Goal: Task Accomplishment & Management: Manage account settings

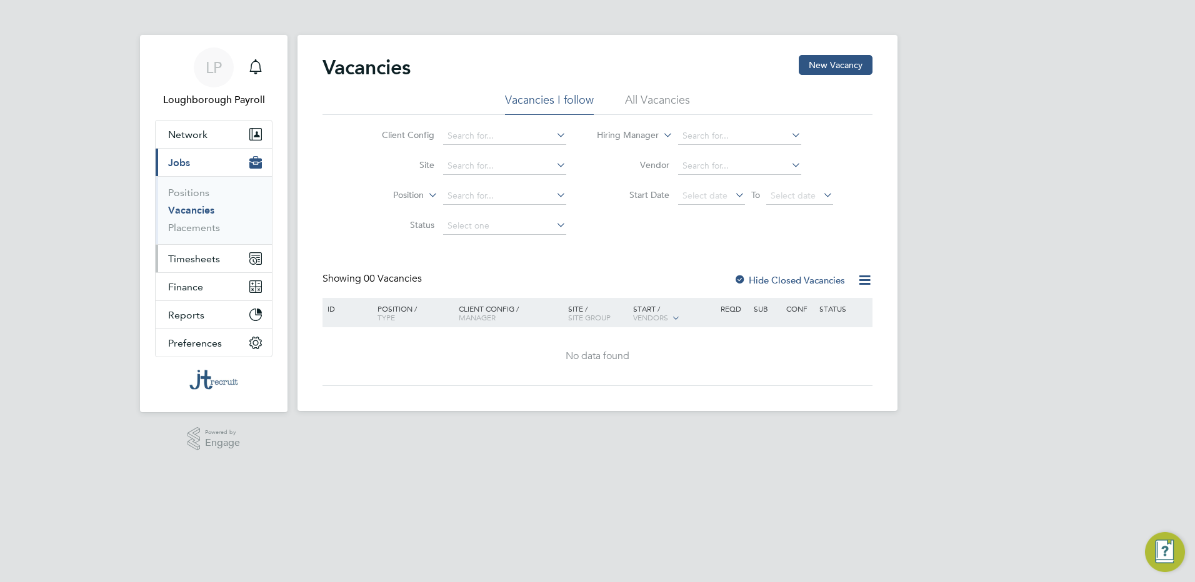
click at [199, 258] on span "Timesheets" at bounding box center [194, 259] width 52 height 12
click at [194, 259] on span "Timesheets" at bounding box center [194, 259] width 52 height 12
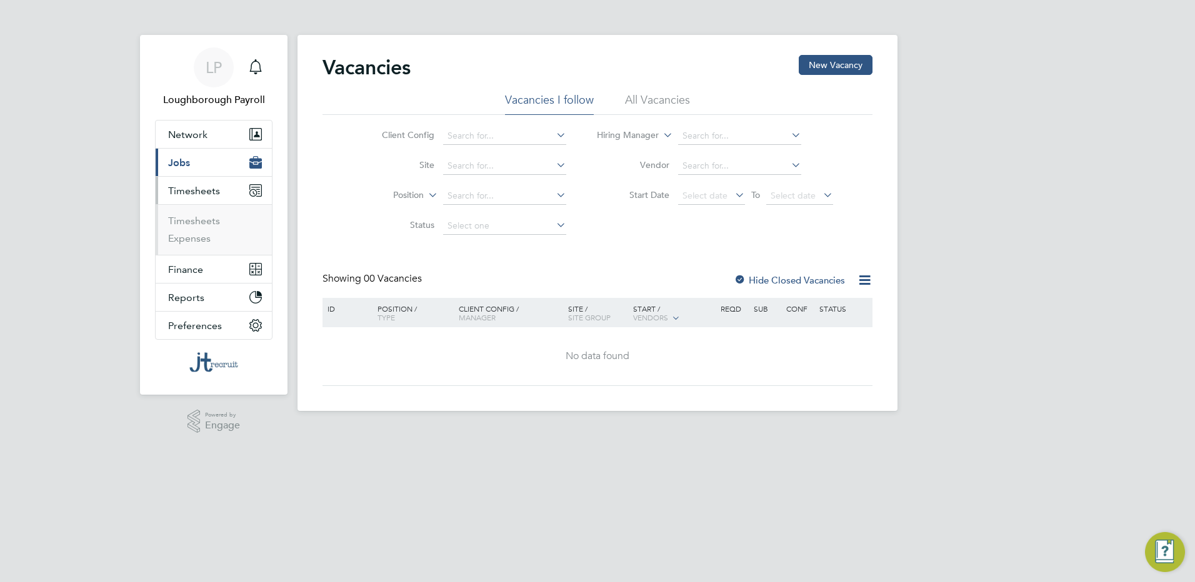
click at [188, 227] on li "Timesheets" at bounding box center [215, 223] width 94 height 17
click at [188, 220] on link "Timesheets" at bounding box center [194, 221] width 52 height 12
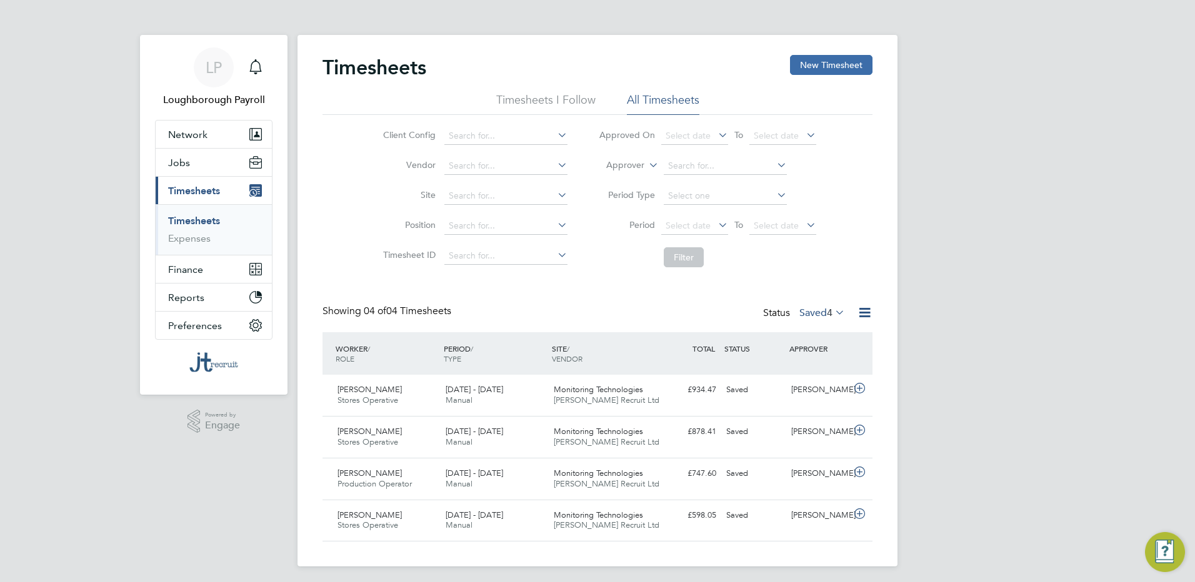
click at [855, 69] on button "New Timesheet" at bounding box center [831, 65] width 82 height 20
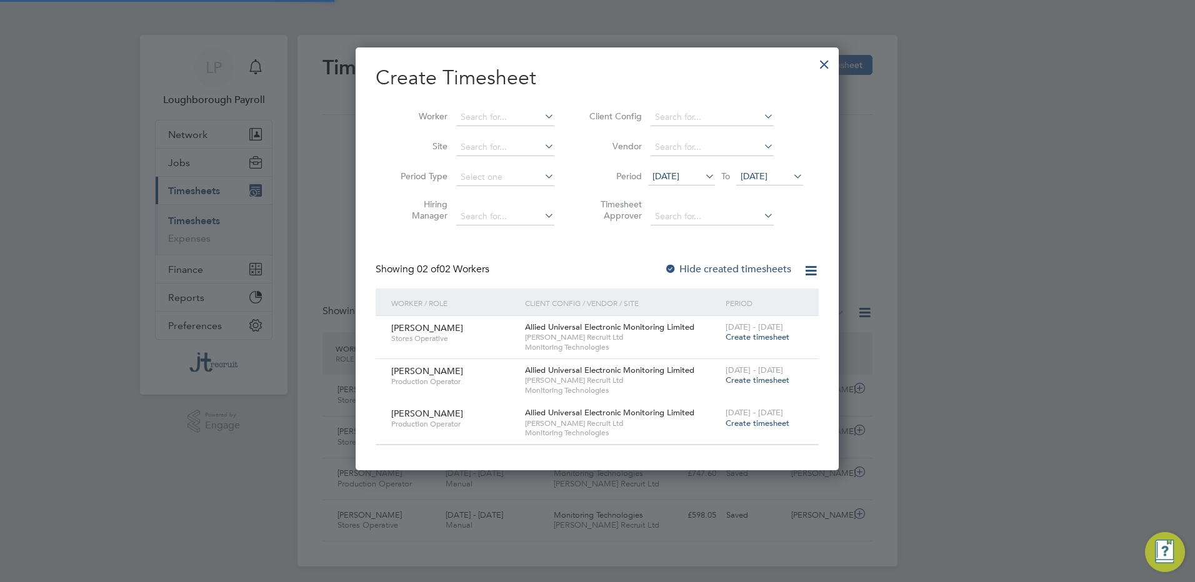
scroll to position [422, 484]
click at [759, 340] on span "Create timesheet" at bounding box center [757, 337] width 64 height 11
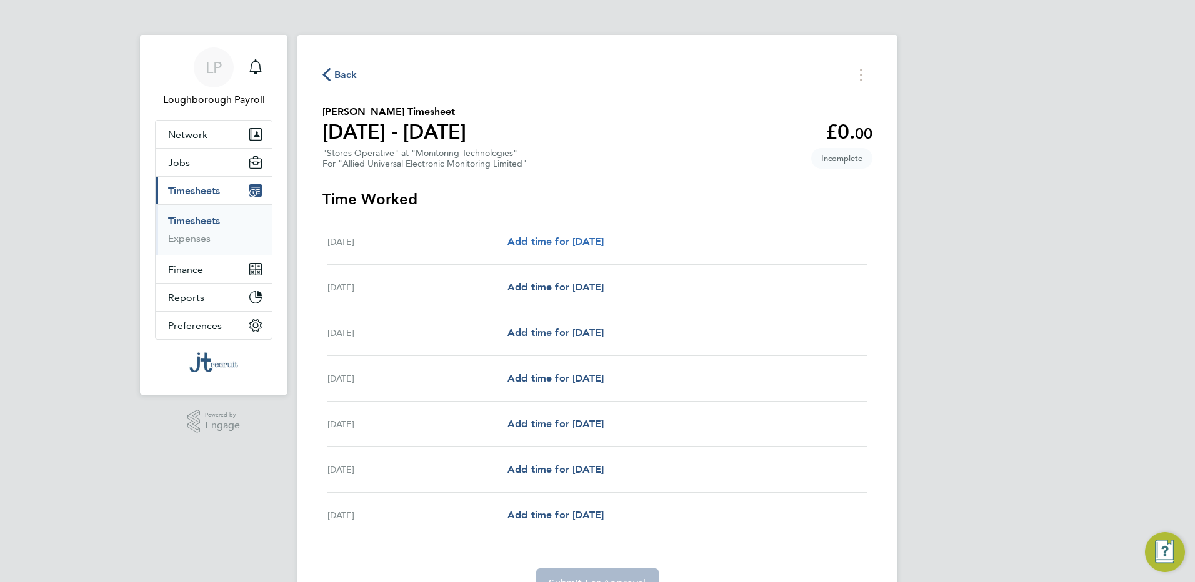
click at [579, 242] on span "Add time for [DATE]" at bounding box center [555, 242] width 96 height 12
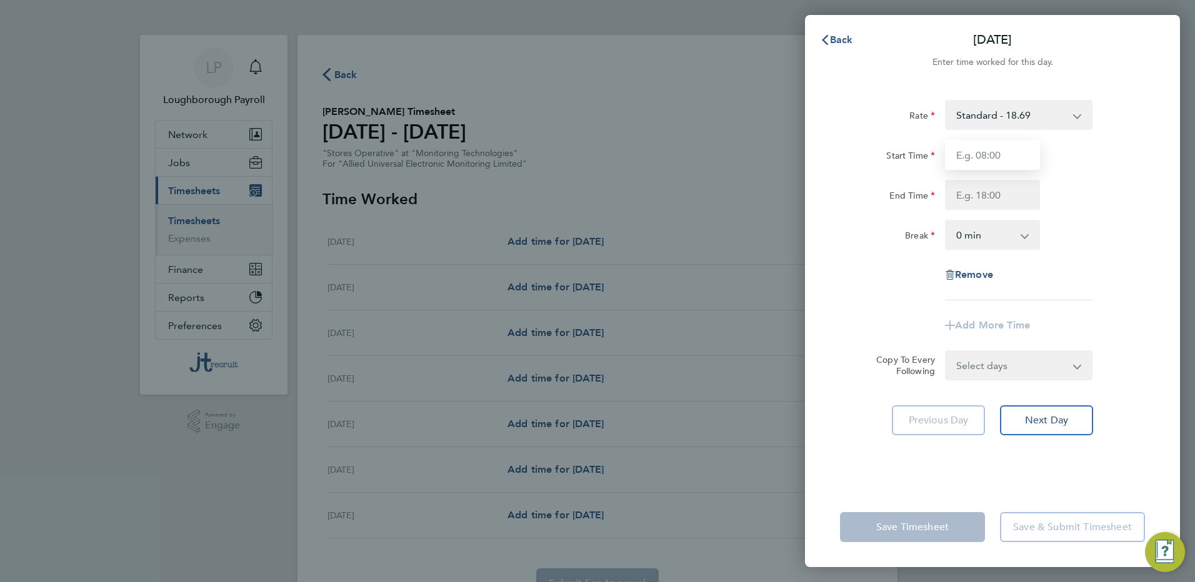
click at [964, 151] on input "Start Time" at bounding box center [992, 155] width 95 height 30
type input "07:00"
type input "16:30"
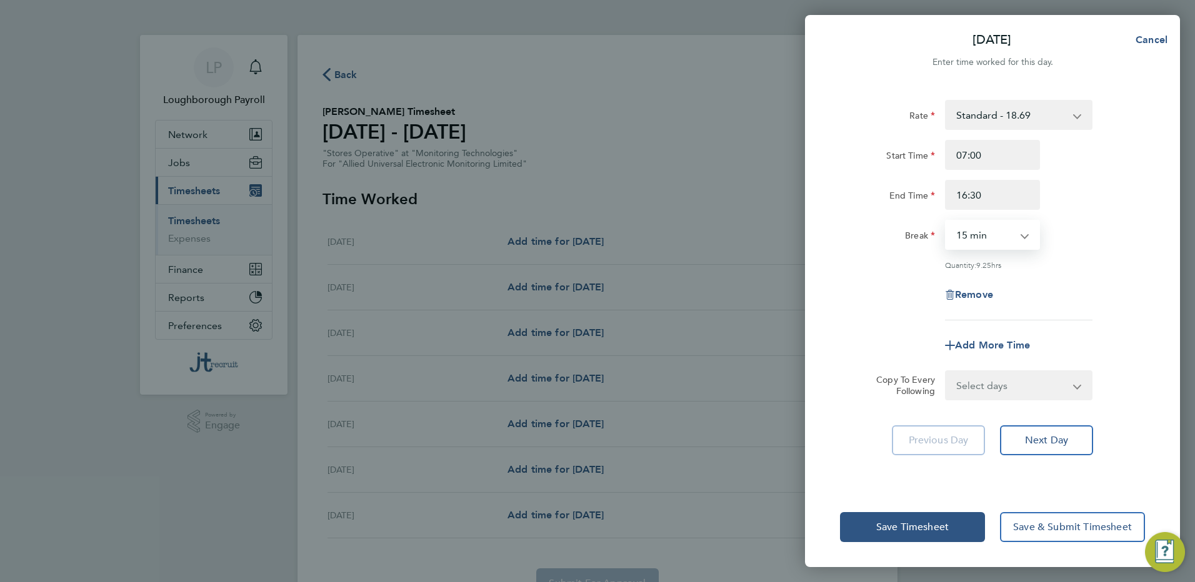
select select "30"
click at [890, 534] on button "Save Timesheet" at bounding box center [912, 527] width 145 height 30
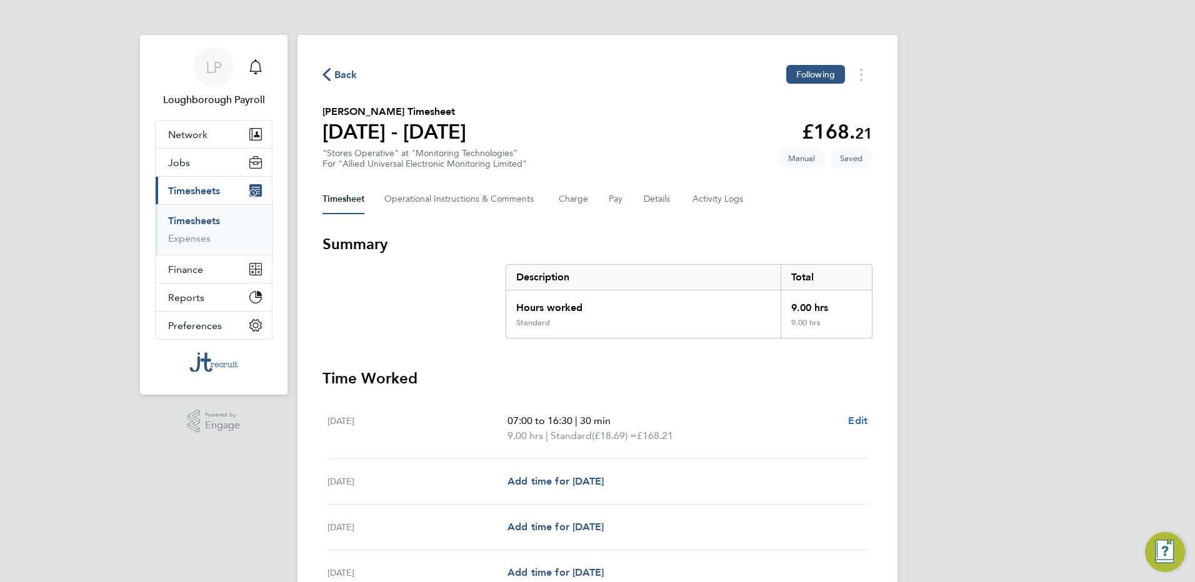
click at [864, 421] on span "Edit" at bounding box center [857, 421] width 19 height 12
select select "30"
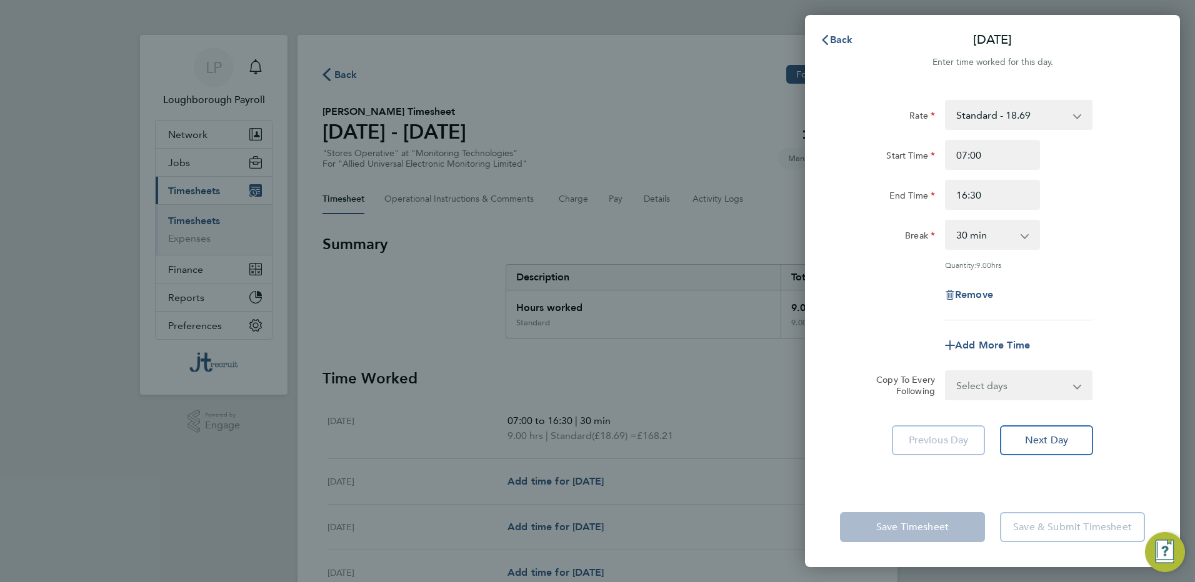
click at [1015, 379] on select "Select days Day Weekday (Mon-Fri) Weekend (Sat-Sun) [DATE] [DATE] [DATE] [DATE]…" at bounding box center [1011, 385] width 131 height 27
select select "WEEKDAY"
click at [946, 372] on select "Select days Day Weekday (Mon-Fri) Weekend (Sat-Sun) [DATE] [DATE] [DATE] [DATE]…" at bounding box center [1011, 385] width 131 height 27
select select "[DATE]"
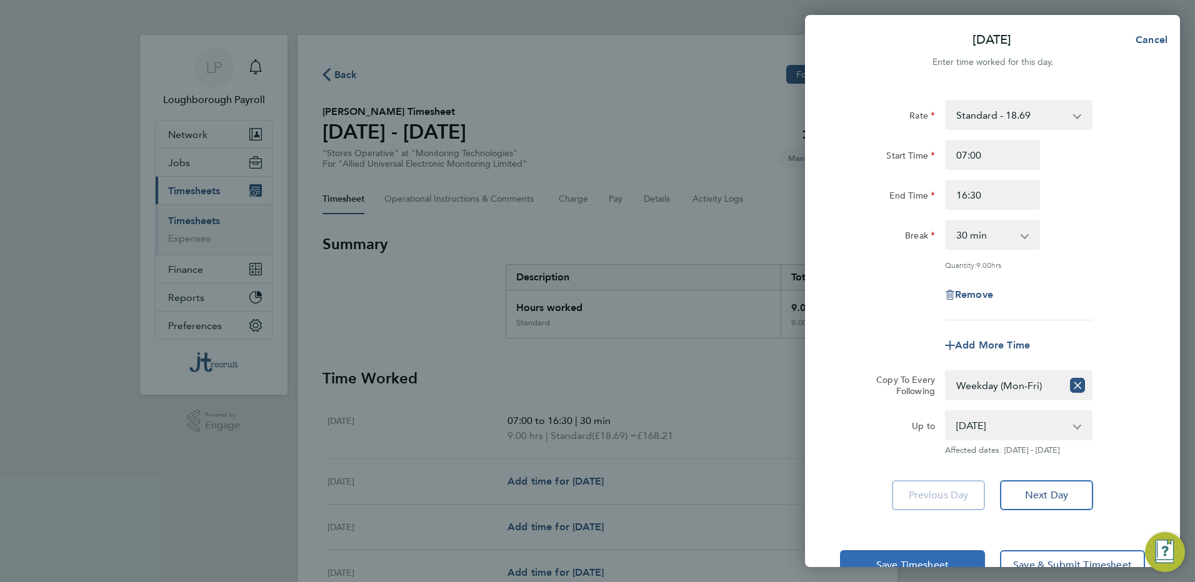
click at [890, 561] on span "Save Timesheet" at bounding box center [912, 565] width 72 height 12
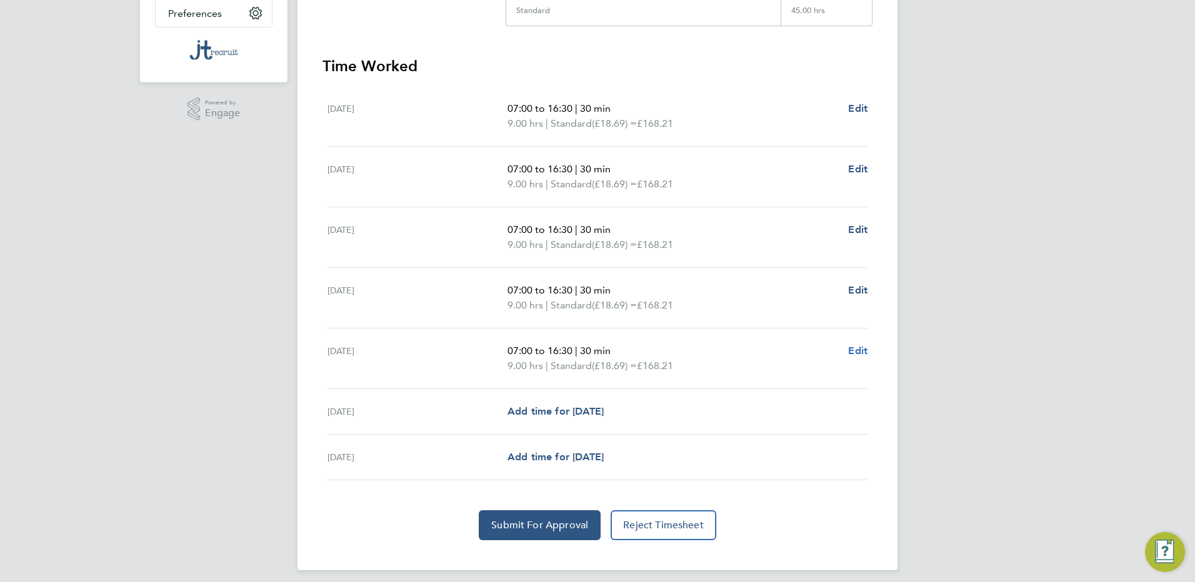
click at [856, 356] on span "Edit" at bounding box center [857, 351] width 19 height 12
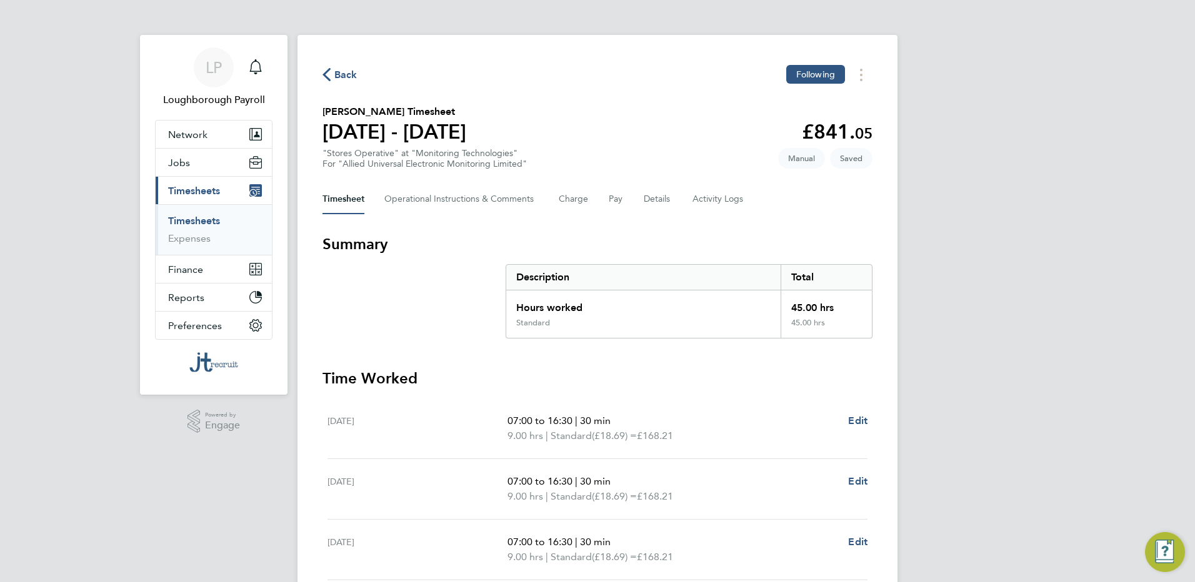
select select "30"
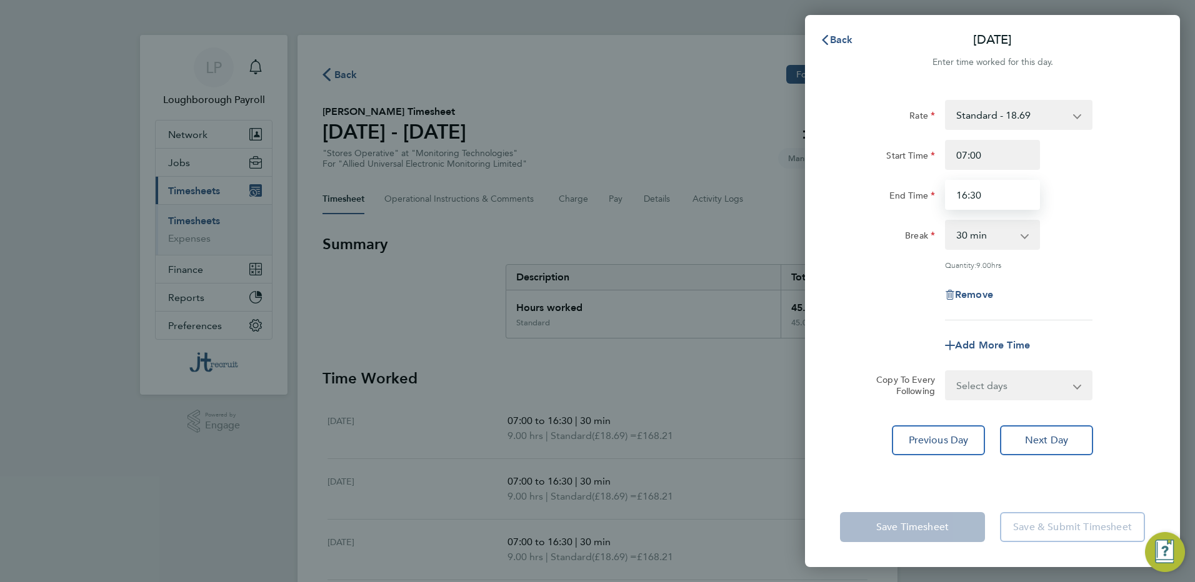
drag, startPoint x: 985, startPoint y: 193, endPoint x: 862, endPoint y: 220, distance: 126.0
click at [862, 220] on app-timesheet-line-hourly "Start Time 07:00 End Time 16:30 Break 0 min 15 min 30 min 45 min 60 min 75 min …" at bounding box center [992, 205] width 305 height 130
type input "12:00"
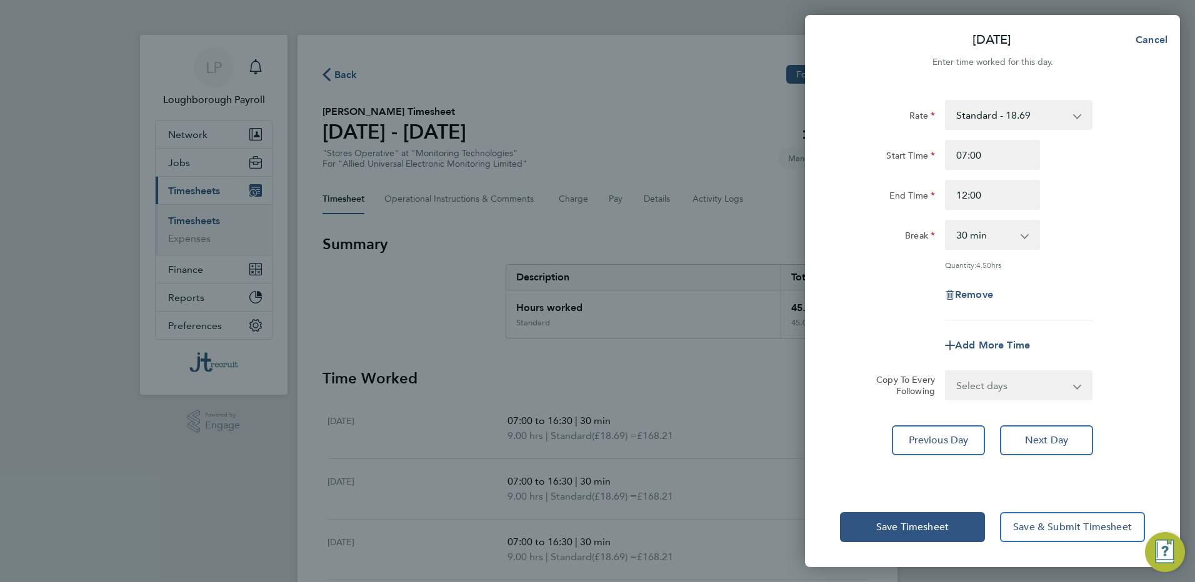
click at [1030, 241] on app-icon-cross-button at bounding box center [1031, 234] width 15 height 27
click at [1021, 233] on select "0 min 15 min 30 min 45 min 60 min 75 min 90 min" at bounding box center [984, 234] width 77 height 27
select select "0"
click at [946, 221] on select "0 min 15 min 30 min 45 min 60 min 75 min 90 min" at bounding box center [984, 234] width 77 height 27
click at [905, 536] on button "Save Timesheet" at bounding box center [912, 527] width 145 height 30
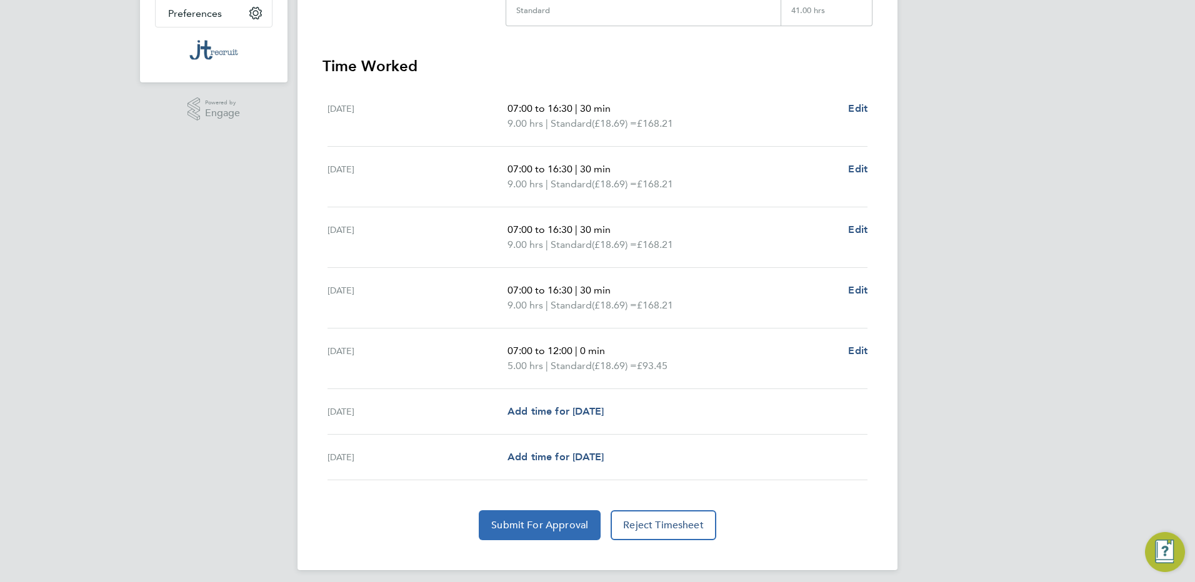
click at [573, 518] on button "Submit For Approval" at bounding box center [540, 526] width 122 height 30
click at [592, 415] on span "Add time for [DATE]" at bounding box center [555, 412] width 96 height 12
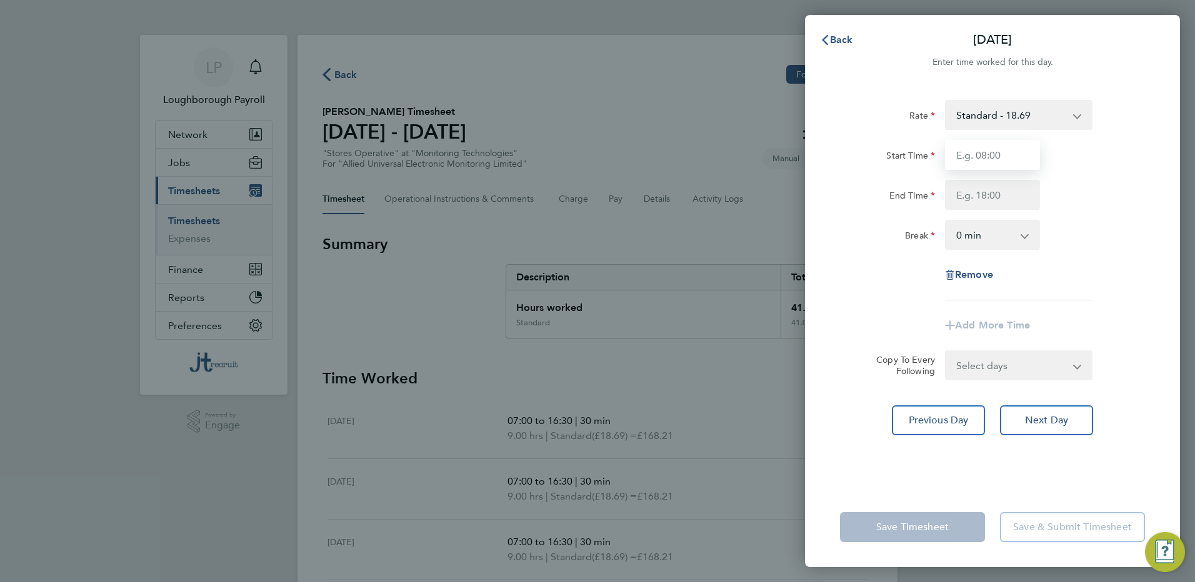
drag, startPoint x: 1007, startPoint y: 153, endPoint x: 1007, endPoint y: 139, distance: 14.4
click at [1007, 151] on input "Start Time" at bounding box center [992, 155] width 95 height 30
type input "06:00"
type input "12:00"
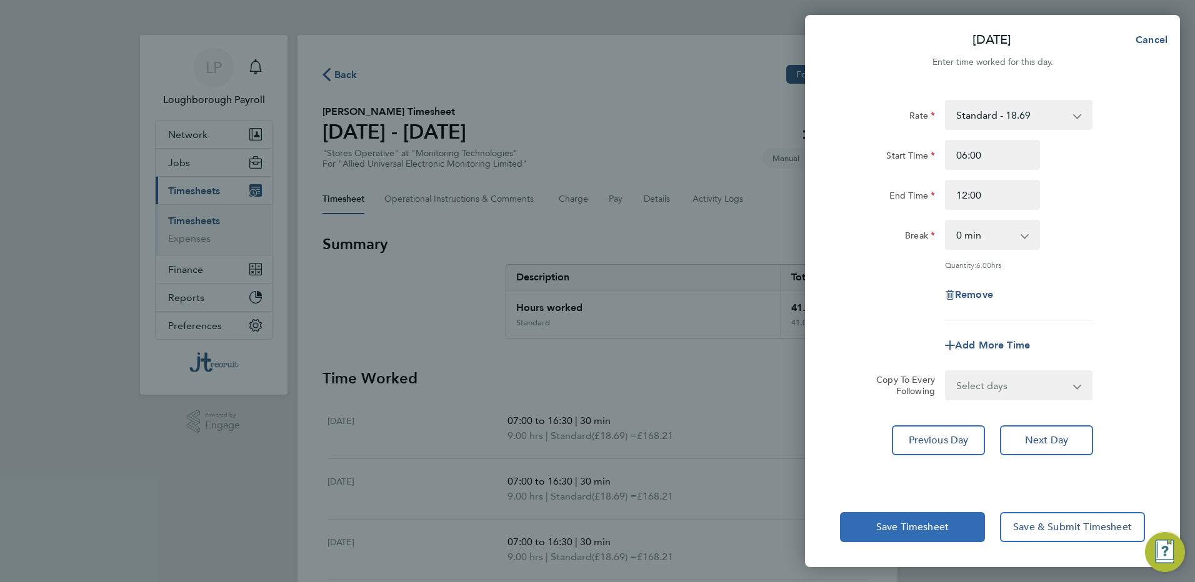
click at [887, 521] on button "Save Timesheet" at bounding box center [912, 527] width 145 height 30
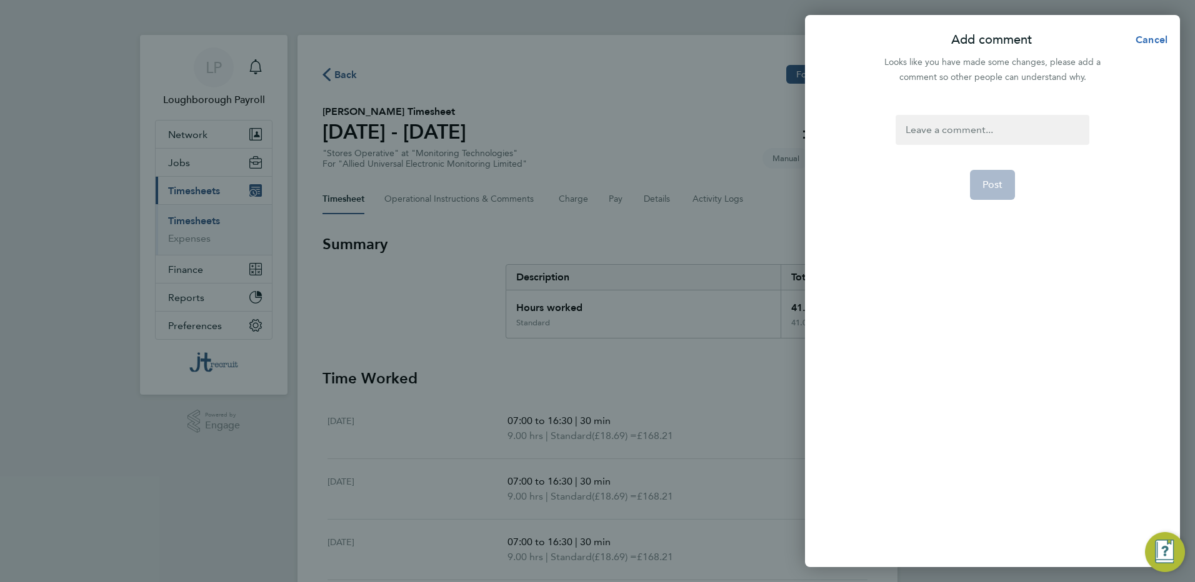
click at [1154, 37] on span "Cancel" at bounding box center [1150, 40] width 36 height 12
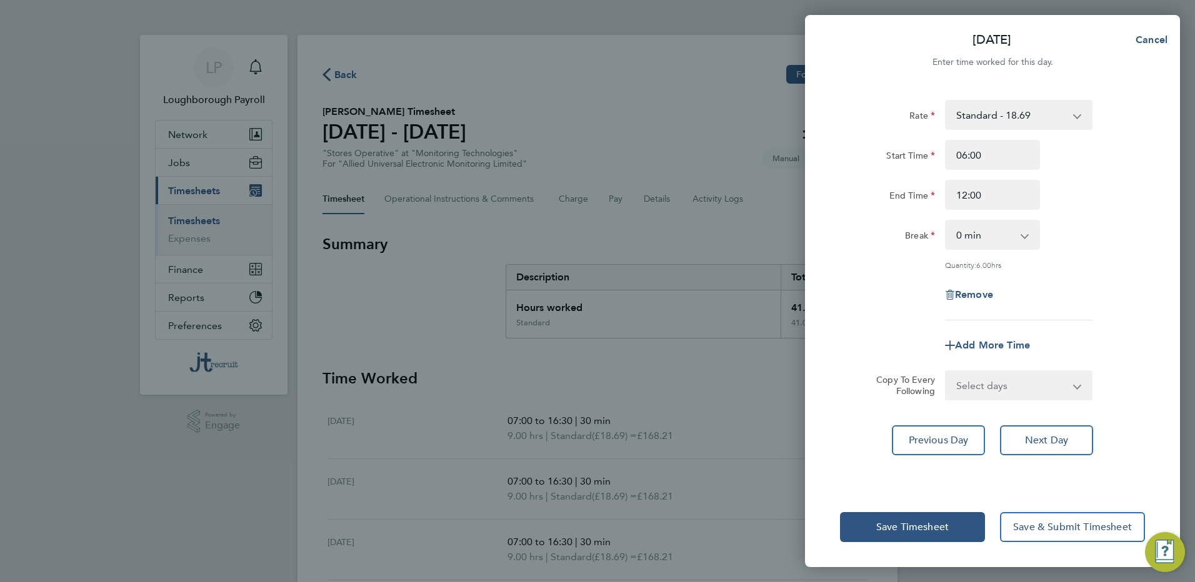
click at [1040, 112] on select "Standard - 18.69 1.5 - 28.03 2 - 37.38" at bounding box center [1011, 114] width 130 height 27
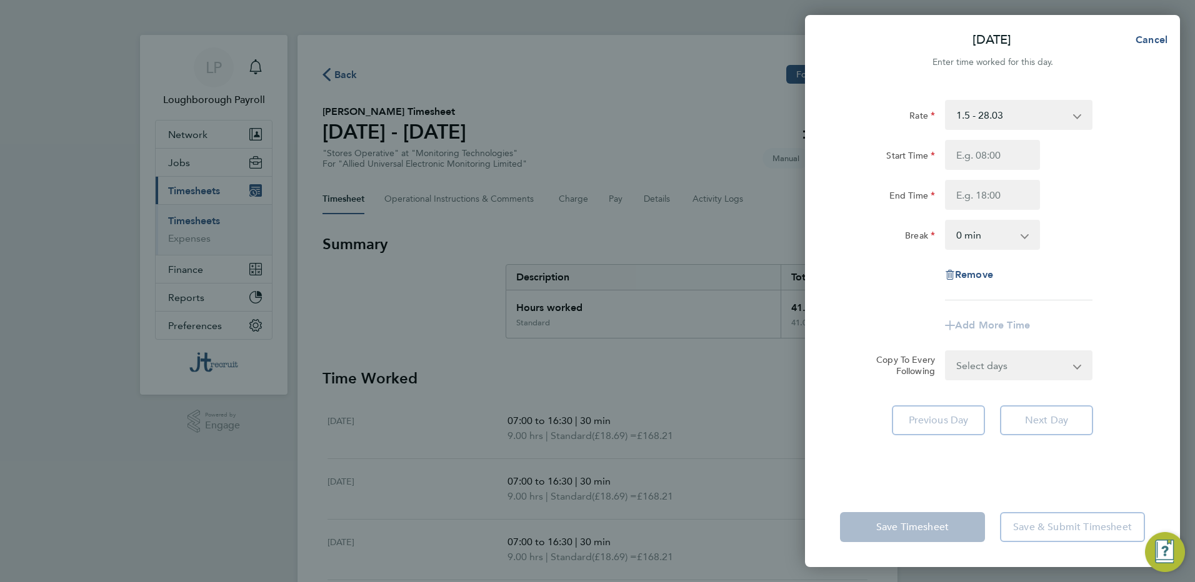
click at [907, 465] on div "Rate 1.5 - 28.03 Standard - 18.69 2 - 37.38 Start Time End Time Break 0 min 15 …" at bounding box center [992, 286] width 375 height 402
click at [1001, 379] on select "Select days Sunday" at bounding box center [1011, 365] width 131 height 27
click at [1004, 374] on select "Select days Sunday" at bounding box center [1011, 365] width 131 height 27
click at [881, 492] on div "Save Timesheet Save & Submit Timesheet" at bounding box center [992, 527] width 375 height 80
click at [1007, 152] on input "Start Time" at bounding box center [992, 155] width 95 height 30
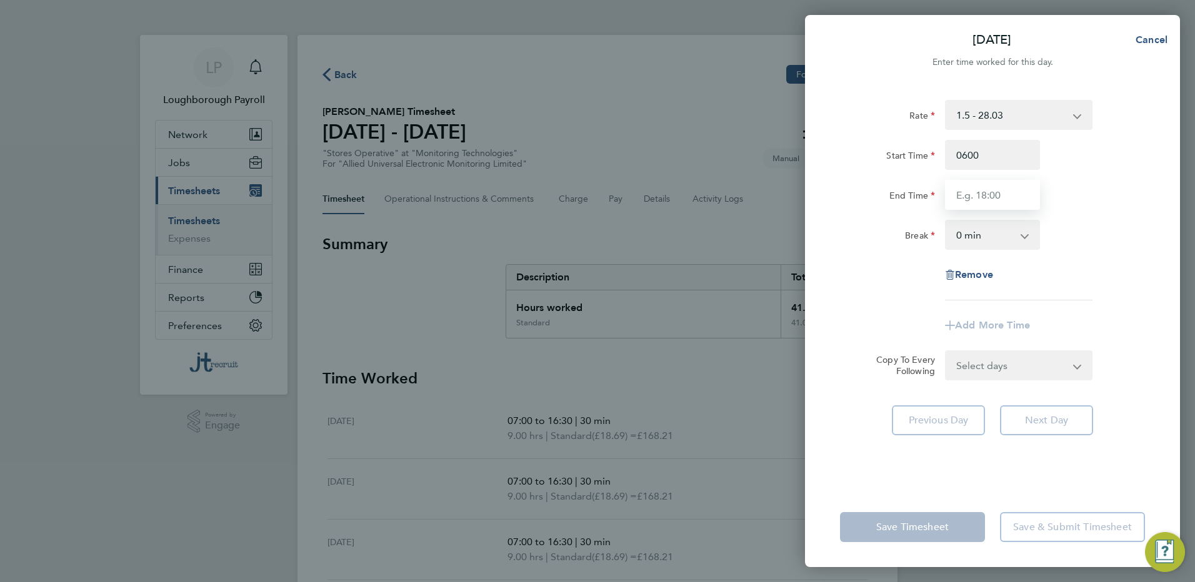
type input "06:00"
type input "12:00"
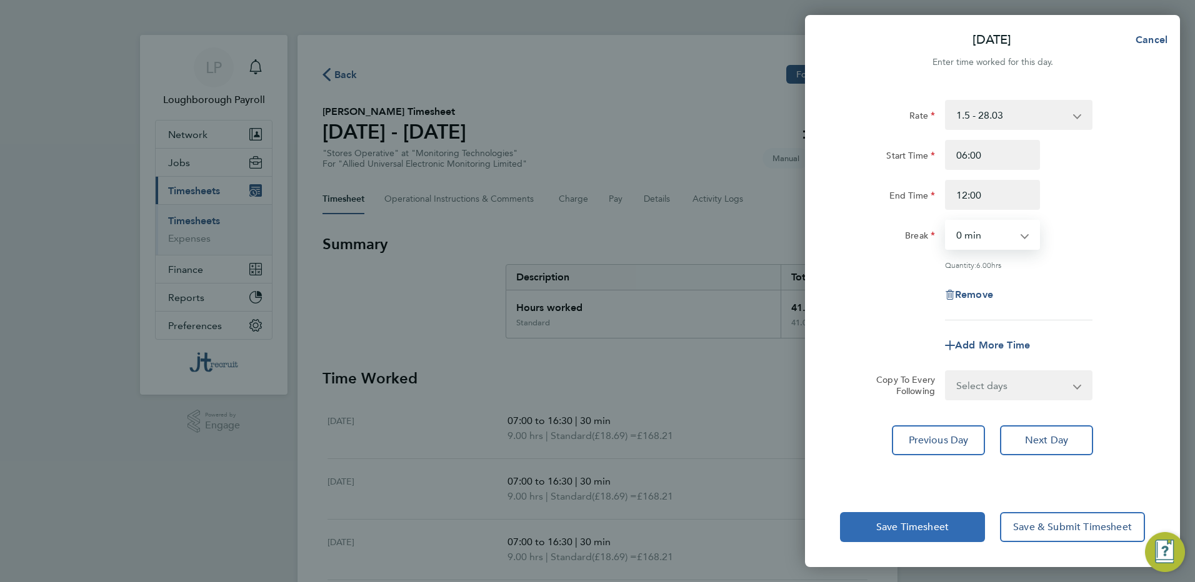
click at [967, 522] on button "Save Timesheet" at bounding box center [912, 527] width 145 height 30
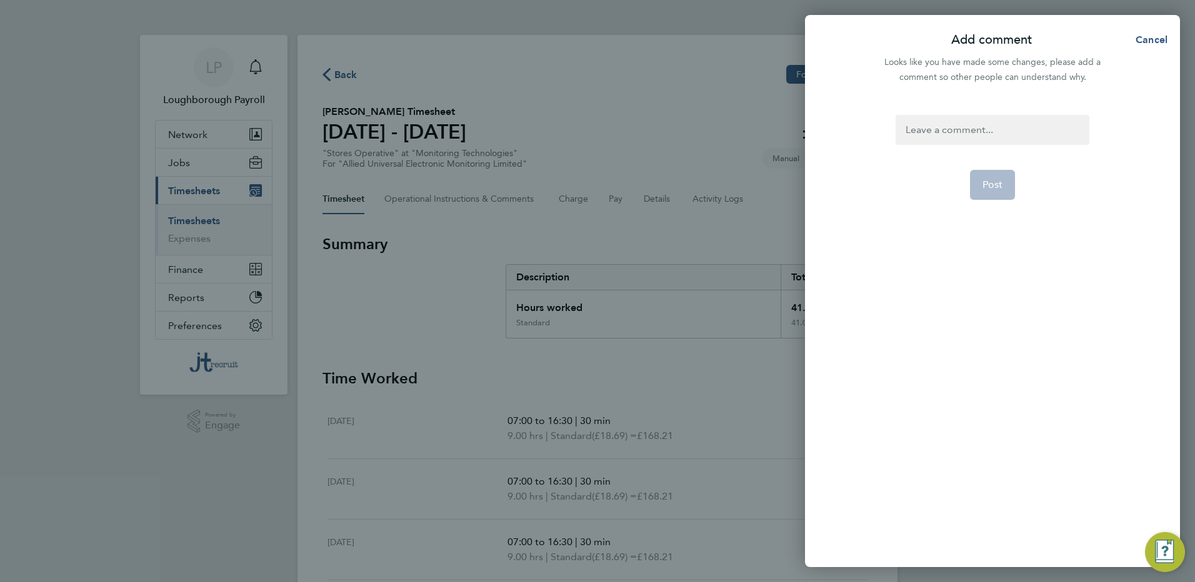
click at [1024, 134] on div at bounding box center [991, 130] width 193 height 30
click at [994, 189] on span "Post" at bounding box center [992, 185] width 21 height 12
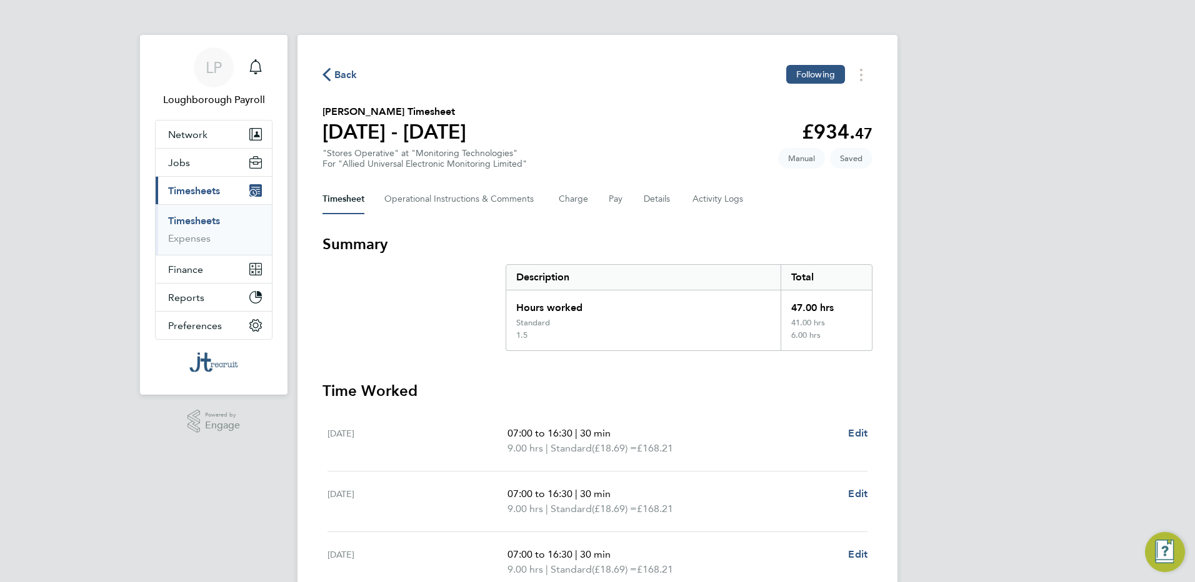
scroll to position [312, 0]
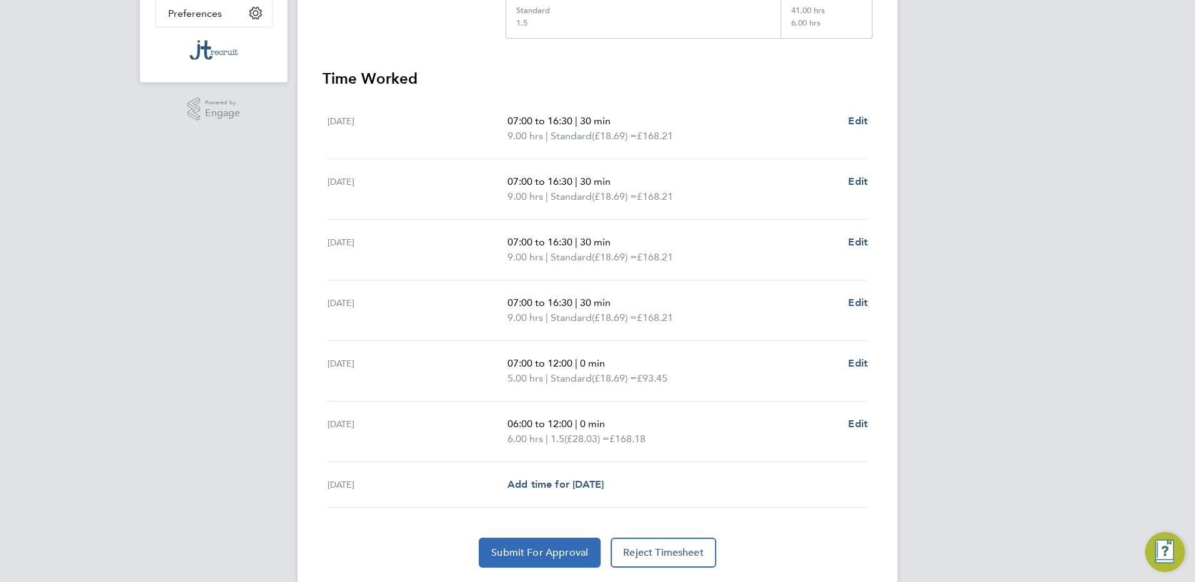
click at [504, 549] on span "Submit For Approval" at bounding box center [539, 553] width 97 height 12
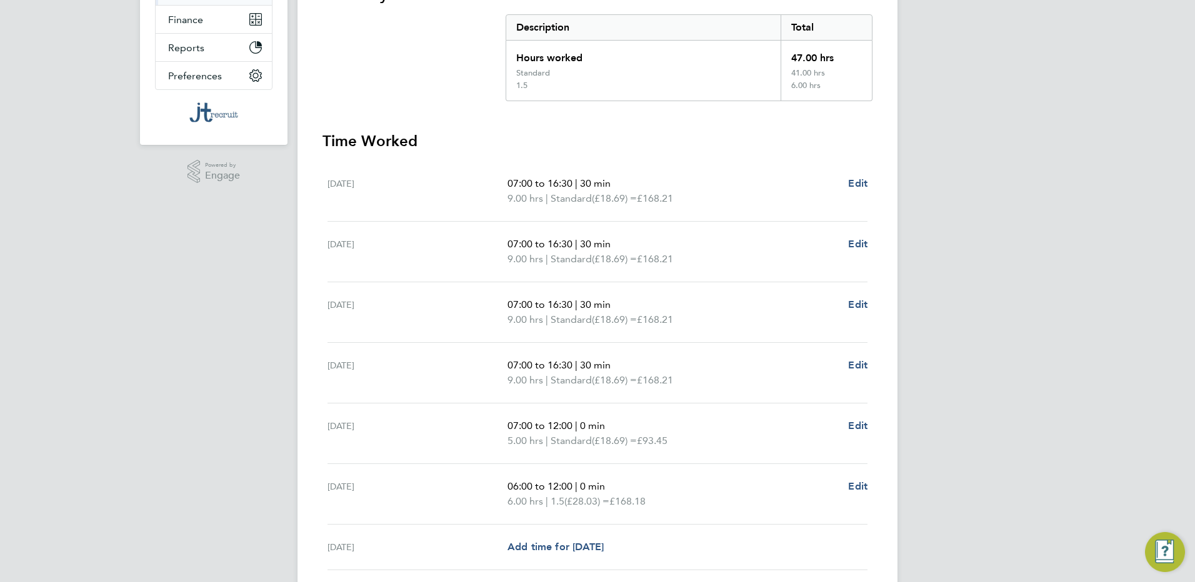
scroll to position [348, 0]
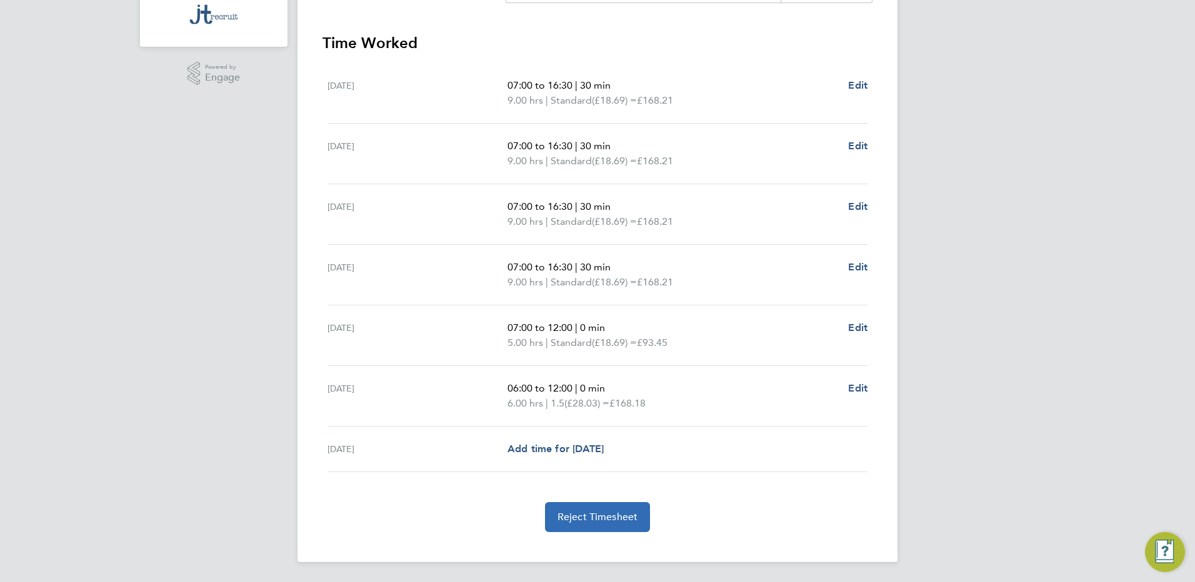
click at [565, 504] on button "Reject Timesheet" at bounding box center [598, 517] width 106 height 30
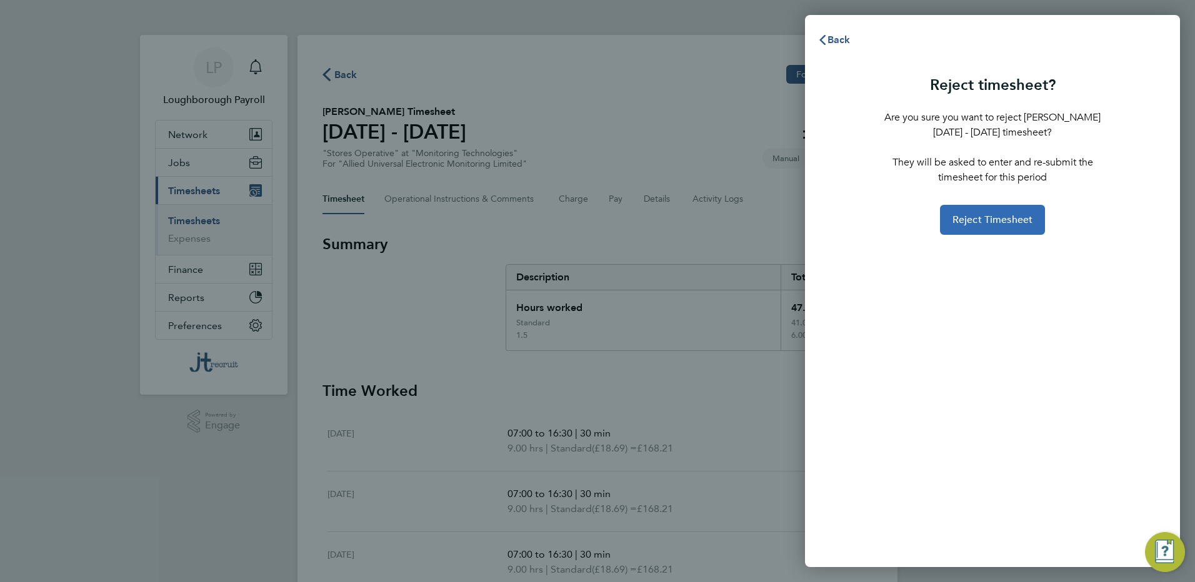
click at [972, 222] on span "Reject Timesheet" at bounding box center [992, 220] width 81 height 12
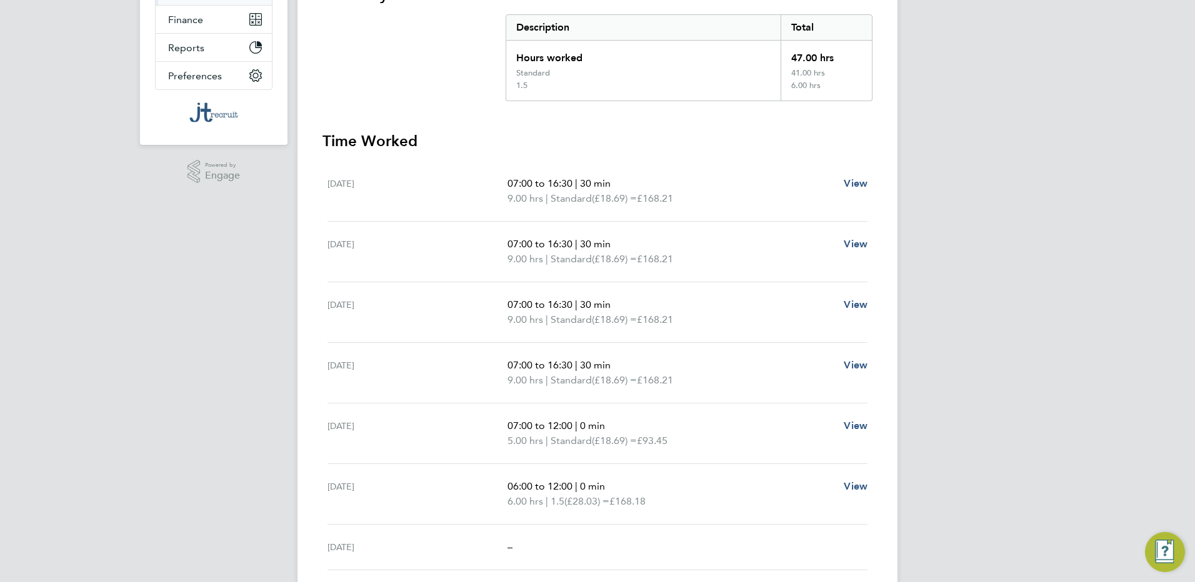
scroll to position [288, 0]
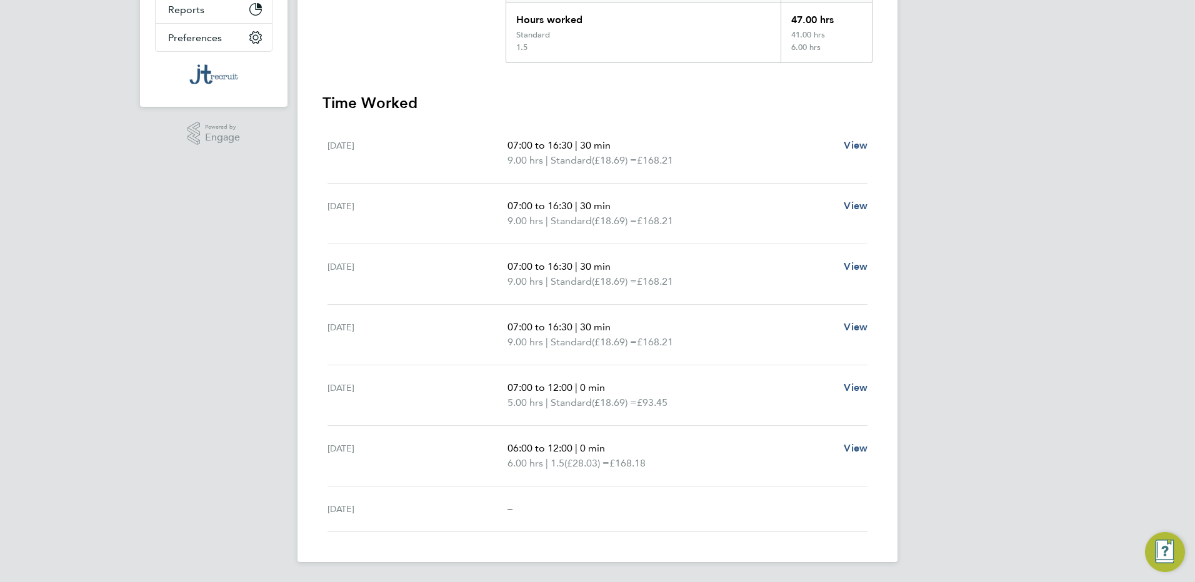
click at [682, 524] on div "Sun 10 Aug –" at bounding box center [597, 510] width 540 height 46
click at [566, 512] on div "–" at bounding box center [687, 509] width 360 height 15
drag, startPoint x: 436, startPoint y: 529, endPoint x: 442, endPoint y: 502, distance: 28.1
click at [436, 529] on div "Sun 10 Aug –" at bounding box center [597, 510] width 540 height 46
click at [457, 472] on div "Sat 09 Aug 06:00 to 12:00 | 0 min 6.00 hrs | 1.5 (£28.03) = £168.18 View" at bounding box center [597, 456] width 540 height 61
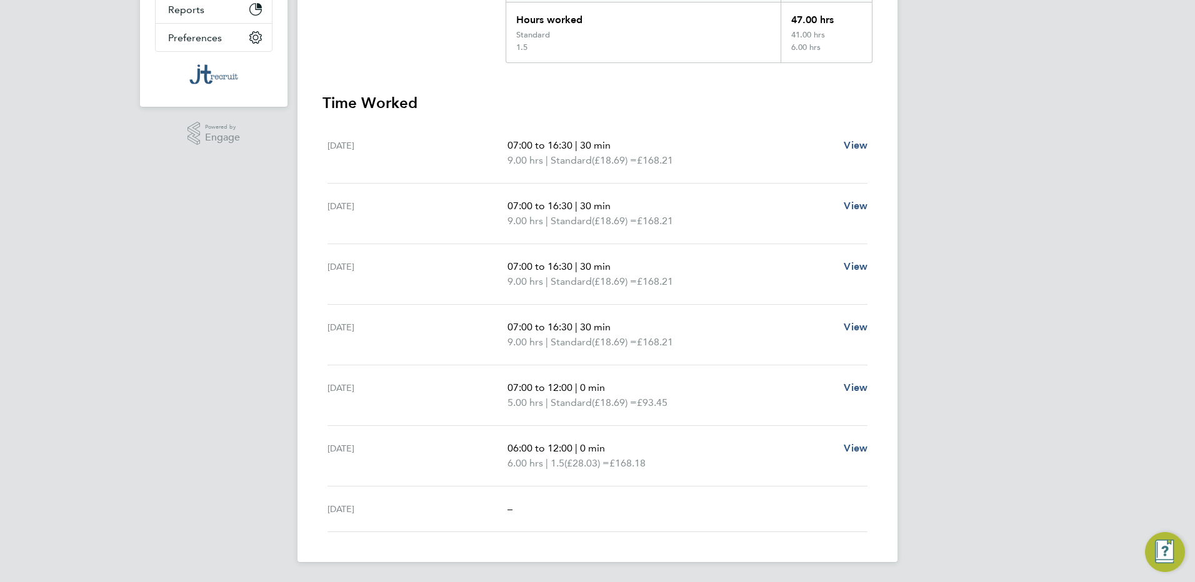
scroll to position [0, 0]
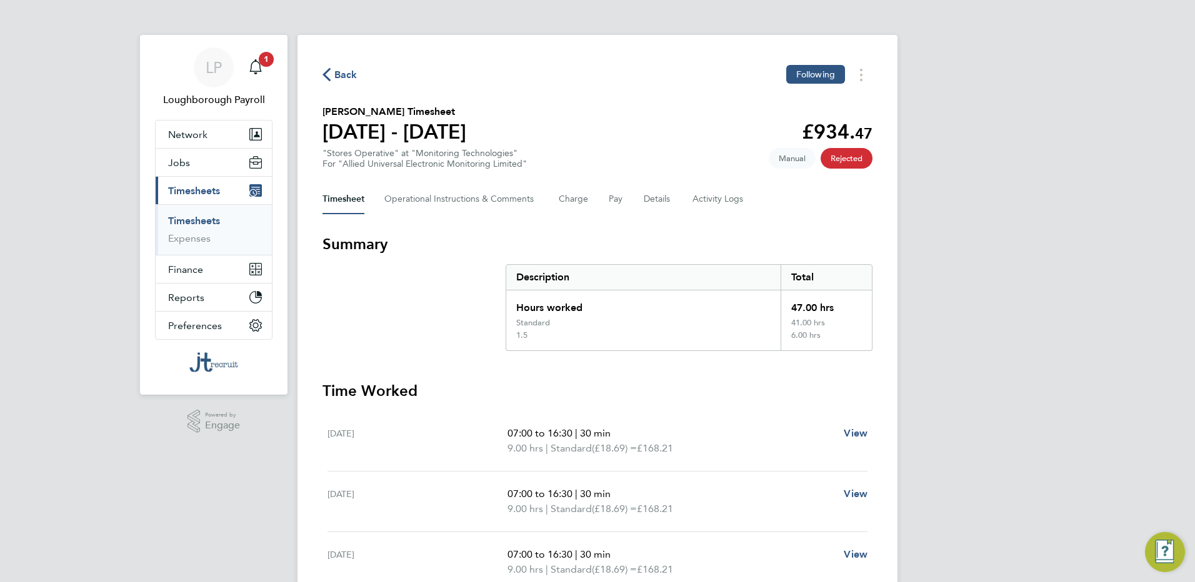
click at [786, 160] on span "Manual" at bounding box center [792, 158] width 47 height 21
click at [358, 74] on div "Back Following" at bounding box center [597, 74] width 550 height 19
click at [356, 74] on span "Back" at bounding box center [345, 74] width 23 height 15
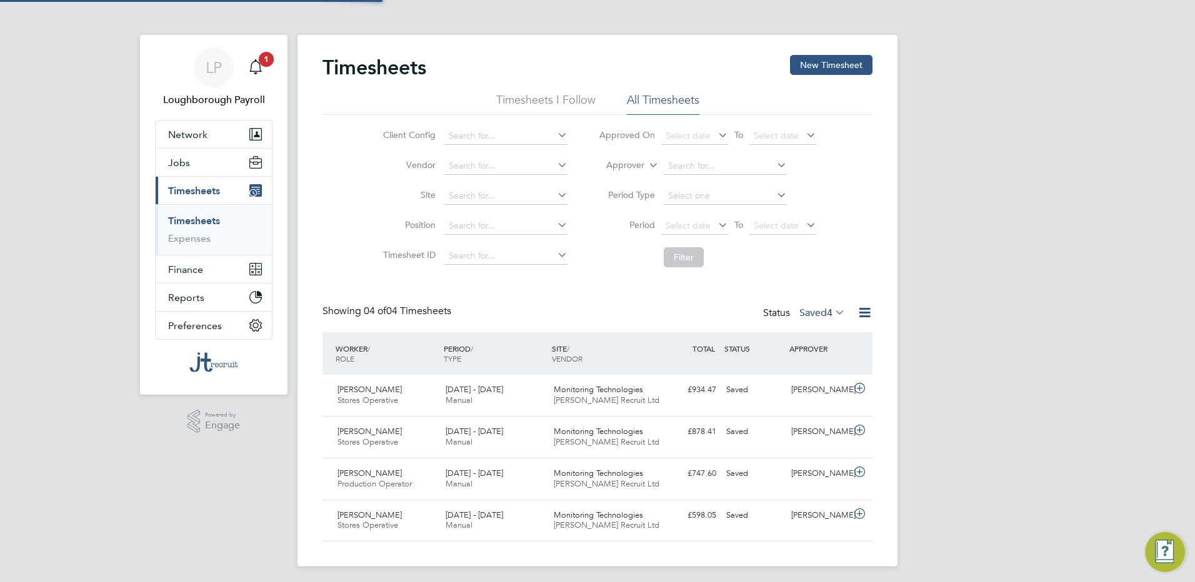
scroll to position [32, 109]
click at [810, 310] on label "Saved 4" at bounding box center [822, 313] width 46 height 12
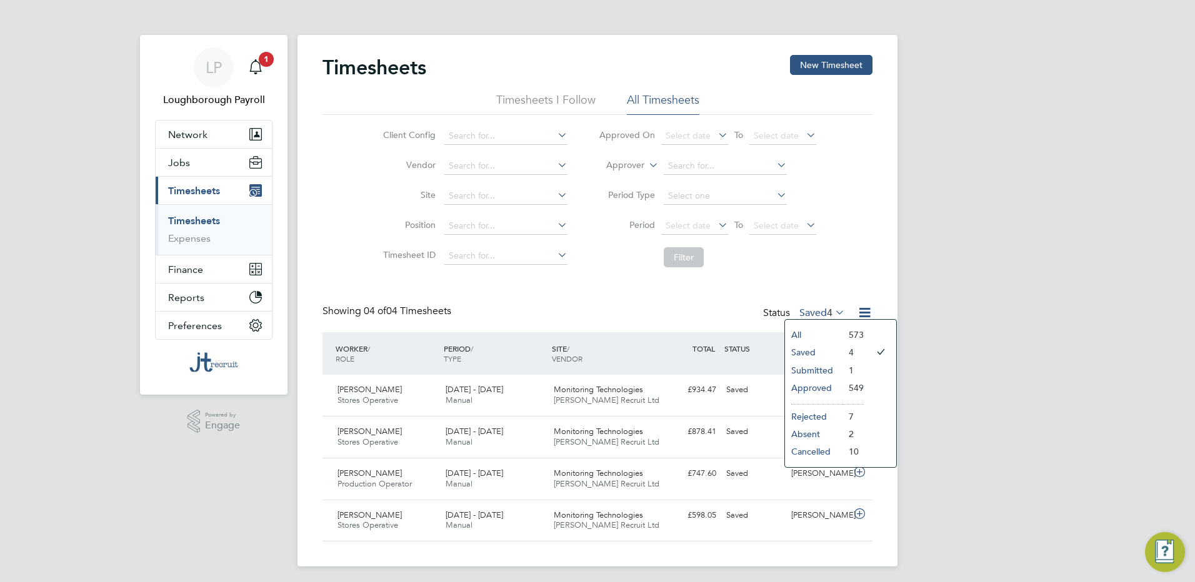
click at [812, 369] on li "Submitted" at bounding box center [813, 370] width 57 height 17
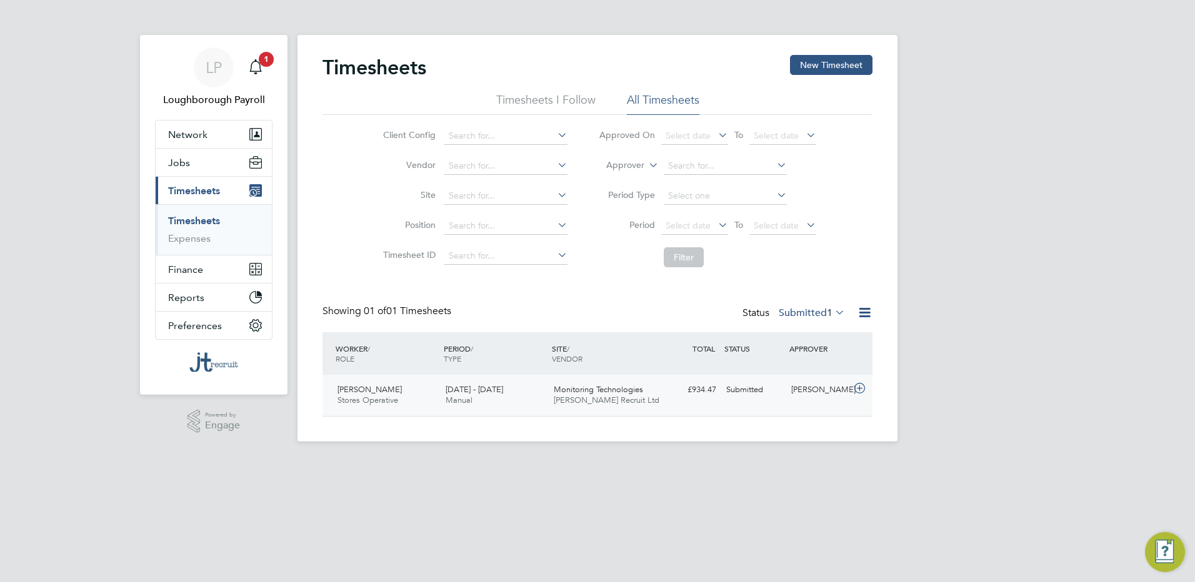
click at [842, 387] on div "[PERSON_NAME]" at bounding box center [818, 390] width 65 height 21
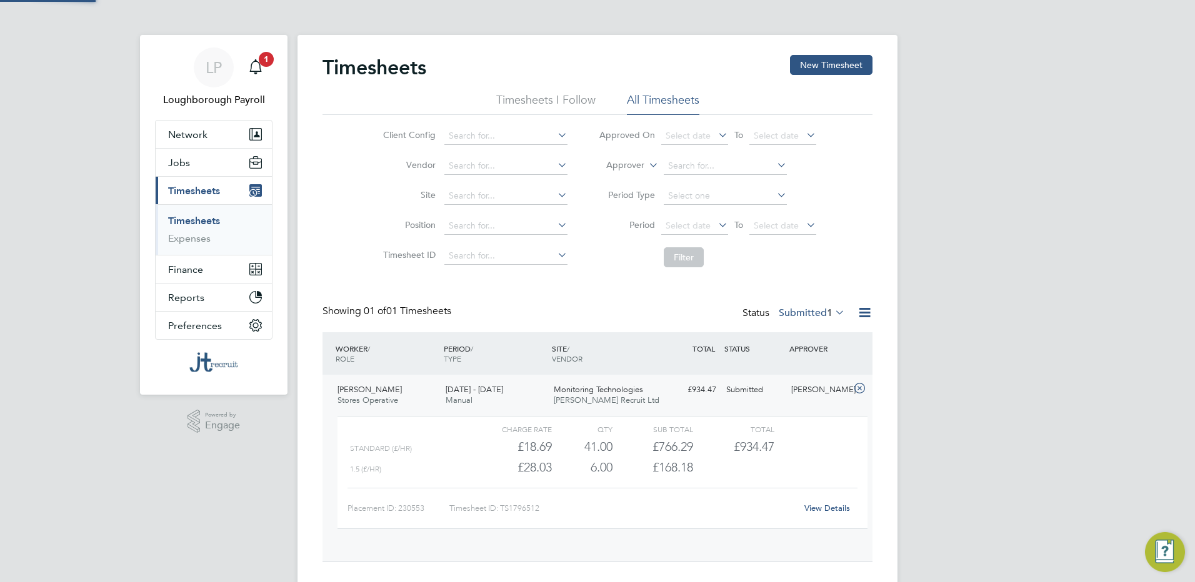
scroll to position [21, 122]
click at [794, 317] on label "Submitted 1" at bounding box center [812, 313] width 66 height 12
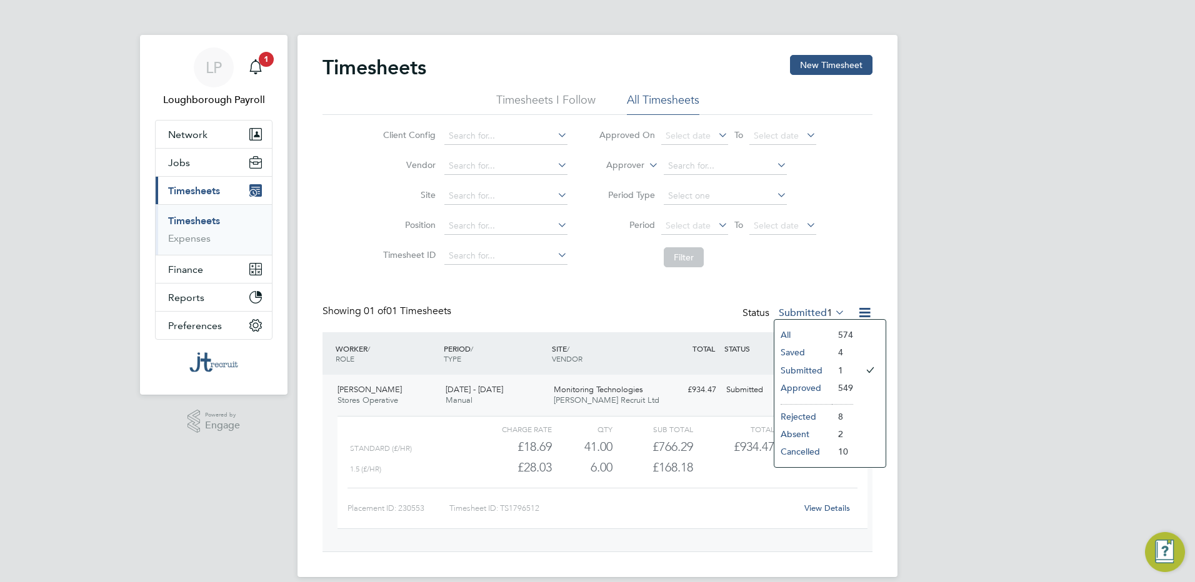
click at [802, 359] on li "Saved" at bounding box center [802, 352] width 57 height 17
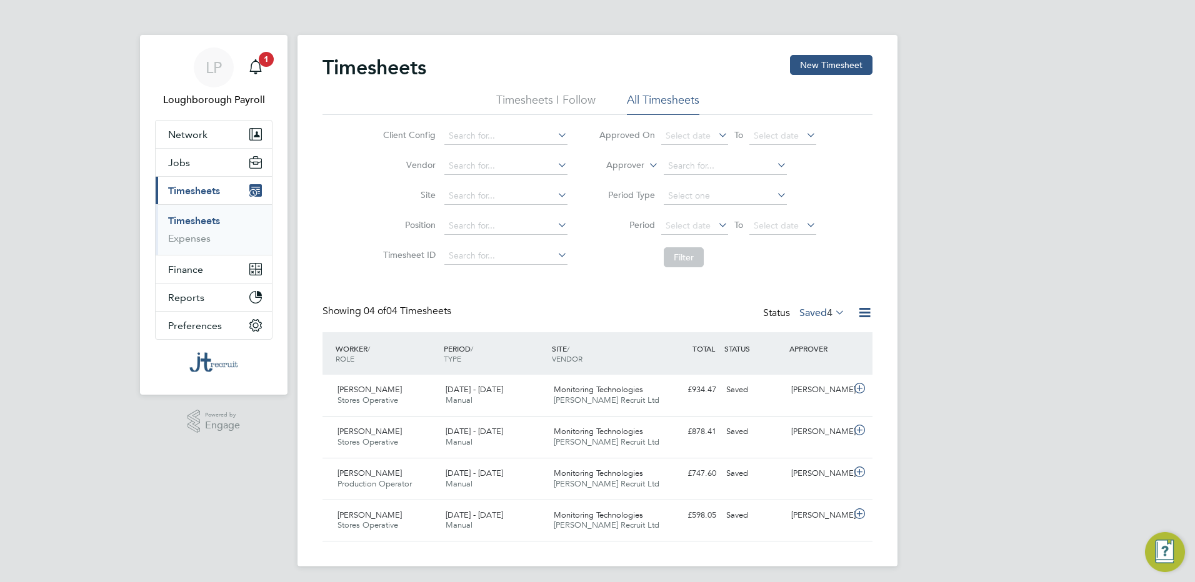
scroll to position [6, 6]
click at [577, 392] on span "Monitoring Technologies" at bounding box center [598, 389] width 89 height 11
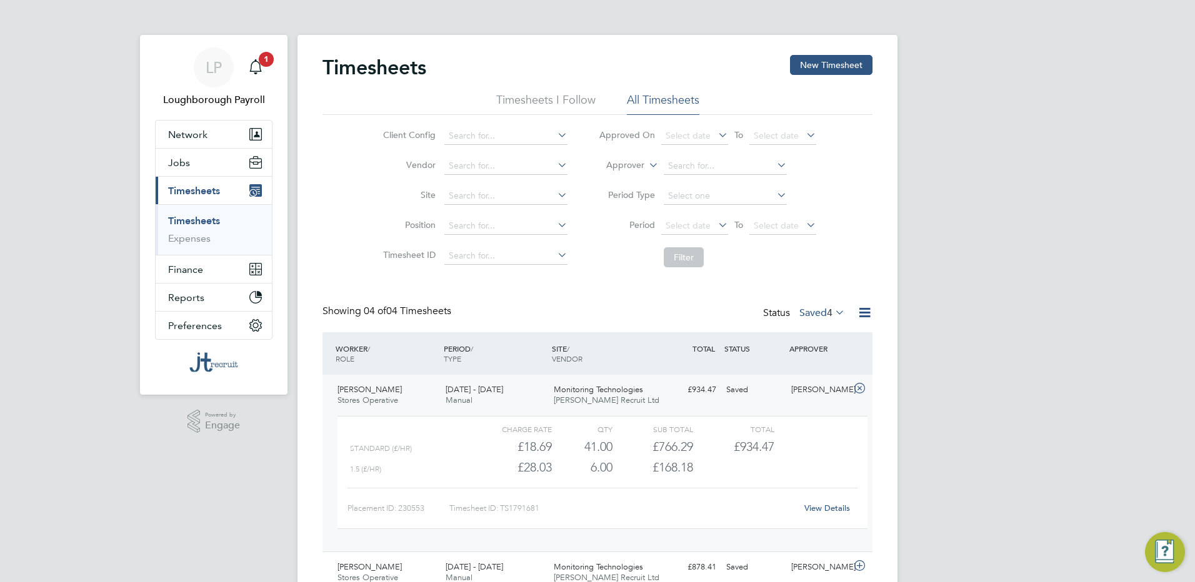
click at [482, 372] on div "WORKER / ROLE WORKER / PERIOD PERIOD / TYPE SITE / VENDOR TOTAL TOTAL / STATUS …" at bounding box center [597, 353] width 550 height 42
drag, startPoint x: 550, startPoint y: 392, endPoint x: 611, endPoint y: 379, distance: 61.9
click at [555, 392] on div "Monitoring Technologies J T Recruit Ltd" at bounding box center [603, 395] width 108 height 31
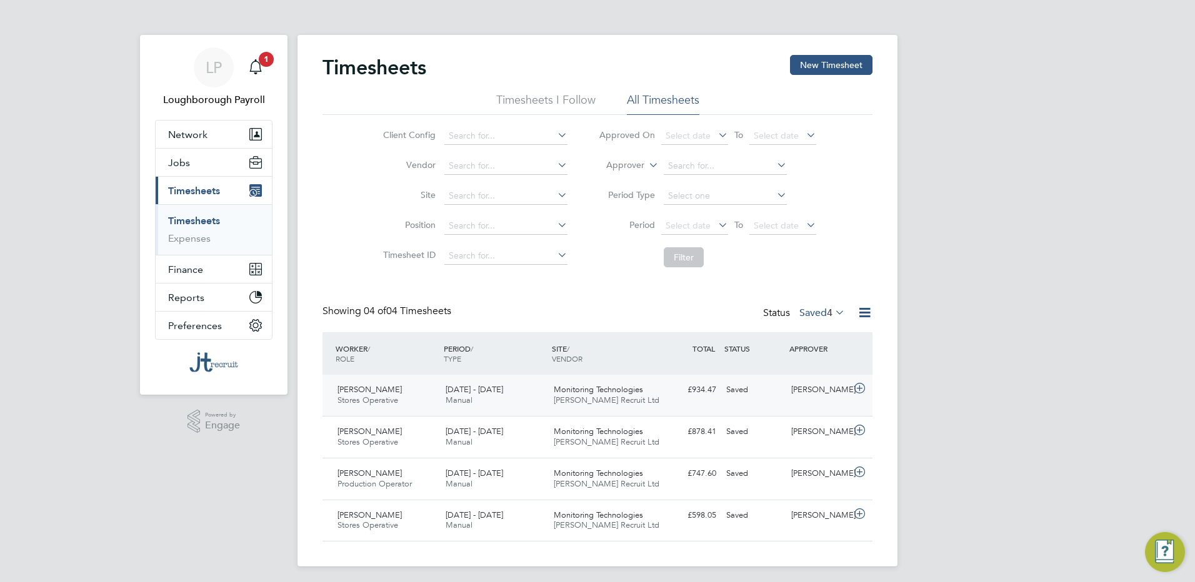
drag, startPoint x: 362, startPoint y: 389, endPoint x: 396, endPoint y: 406, distance: 38.6
click at [364, 391] on span "[PERSON_NAME]" at bounding box center [369, 389] width 64 height 11
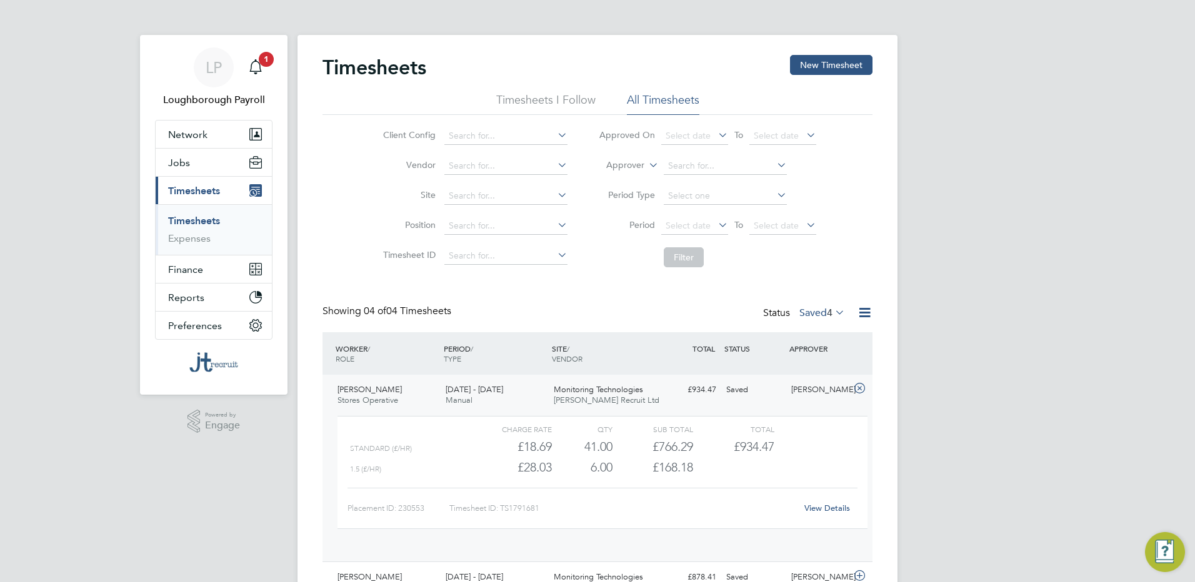
click at [396, 407] on div "Simon Garratt Stores Operative 21 - 27 Jul 2025" at bounding box center [386, 395] width 108 height 31
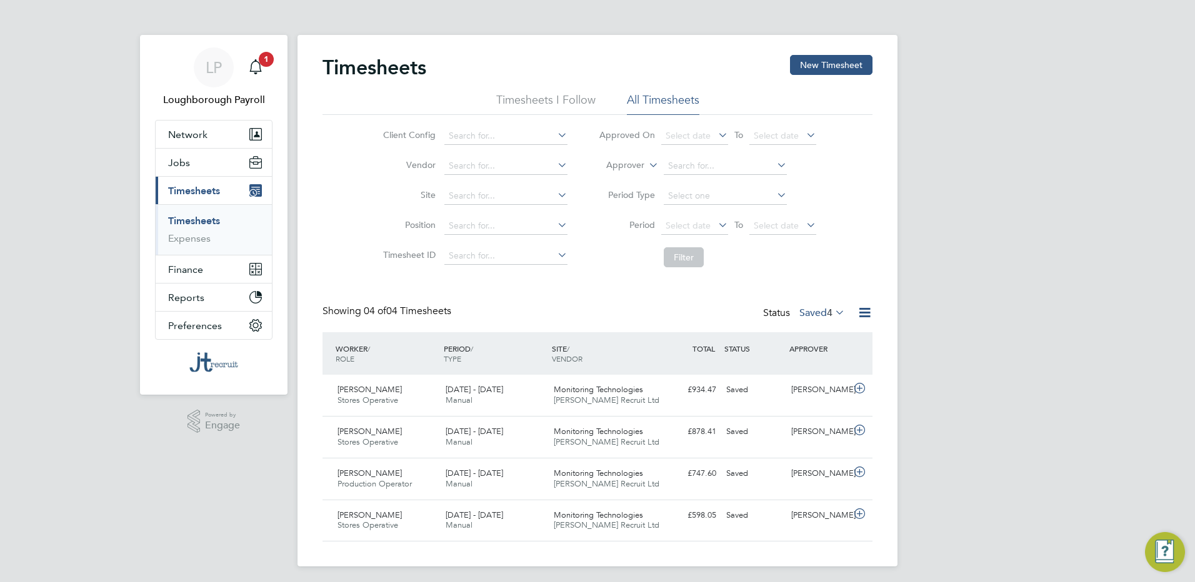
click at [827, 316] on span "4" at bounding box center [830, 313] width 6 height 12
click at [820, 419] on li "Rejected" at bounding box center [813, 416] width 57 height 17
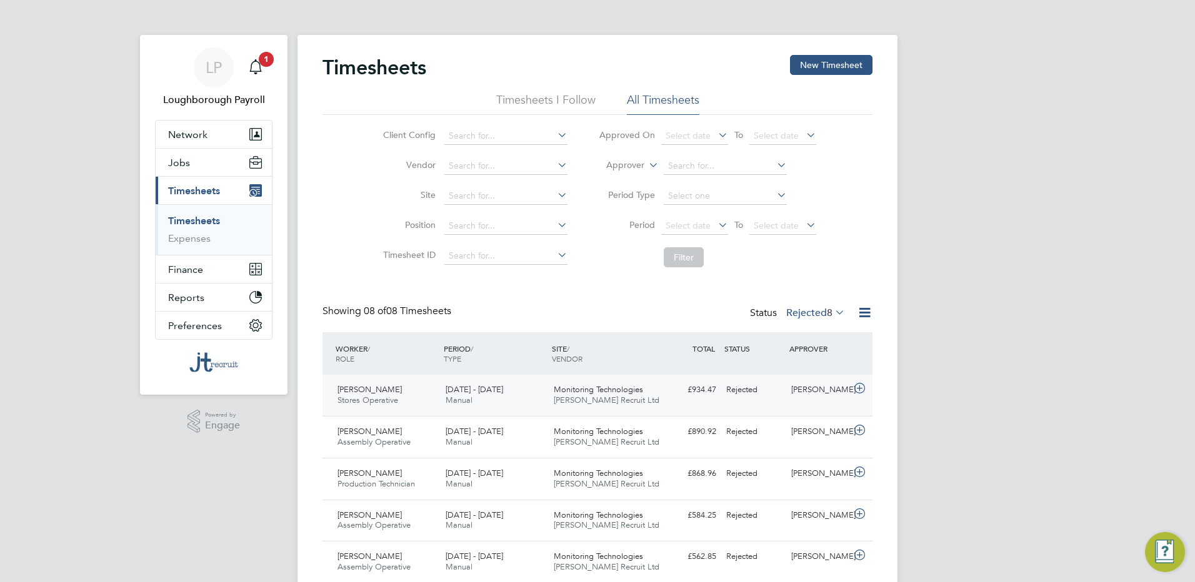
click at [820, 395] on div "[PERSON_NAME]" at bounding box center [818, 390] width 65 height 21
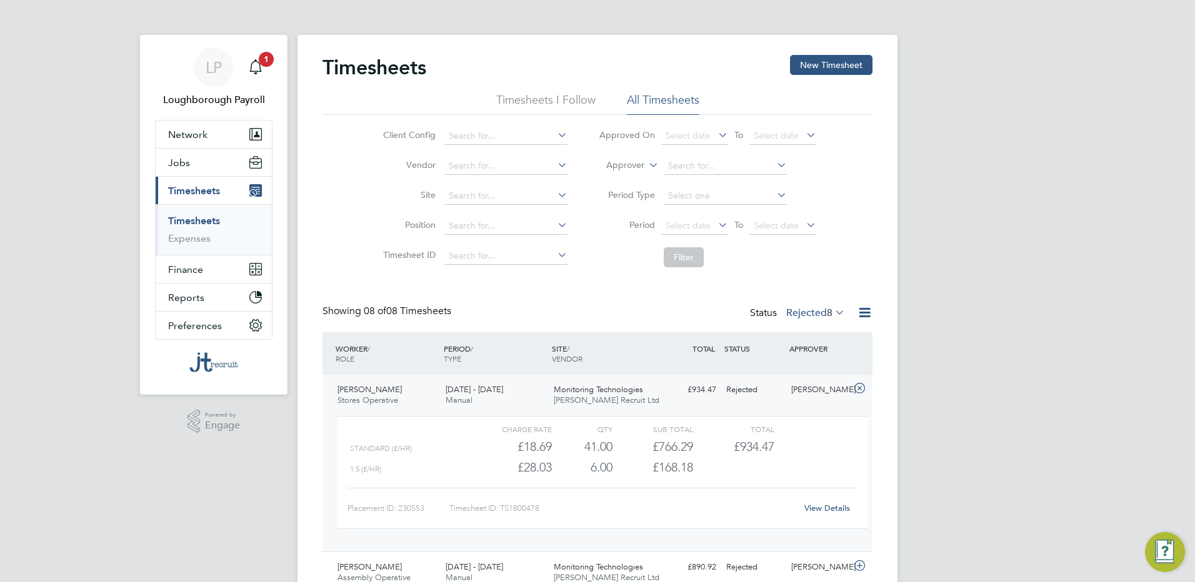
click at [820, 494] on div "Placement ID: 230553 Timesheet ID: TS1800478 View Details" at bounding box center [602, 503] width 510 height 31
click at [825, 504] on link "View Details" at bounding box center [827, 508] width 46 height 11
click at [178, 195] on span "Timesheets" at bounding box center [194, 191] width 52 height 12
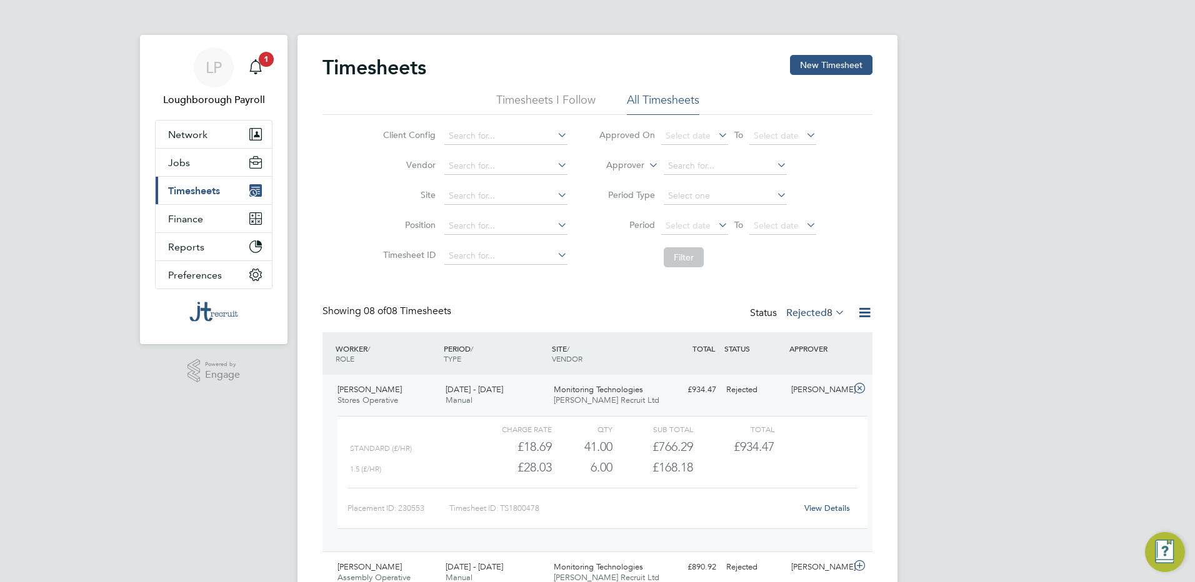
click at [178, 195] on span "Timesheets" at bounding box center [194, 191] width 52 height 12
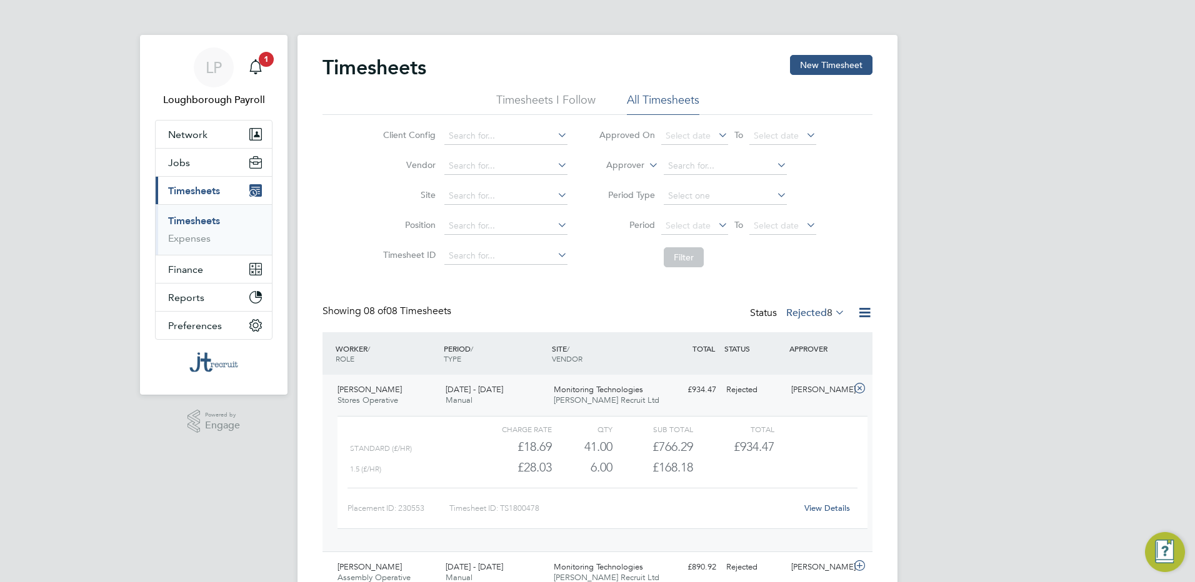
click at [195, 221] on link "Timesheets" at bounding box center [194, 221] width 52 height 12
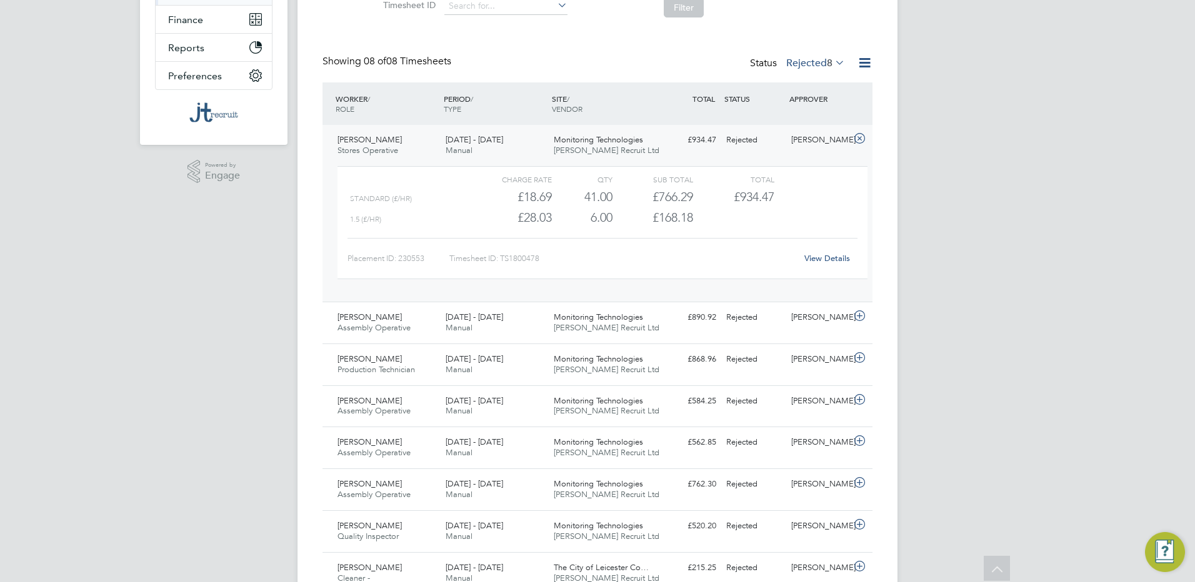
scroll to position [125, 0]
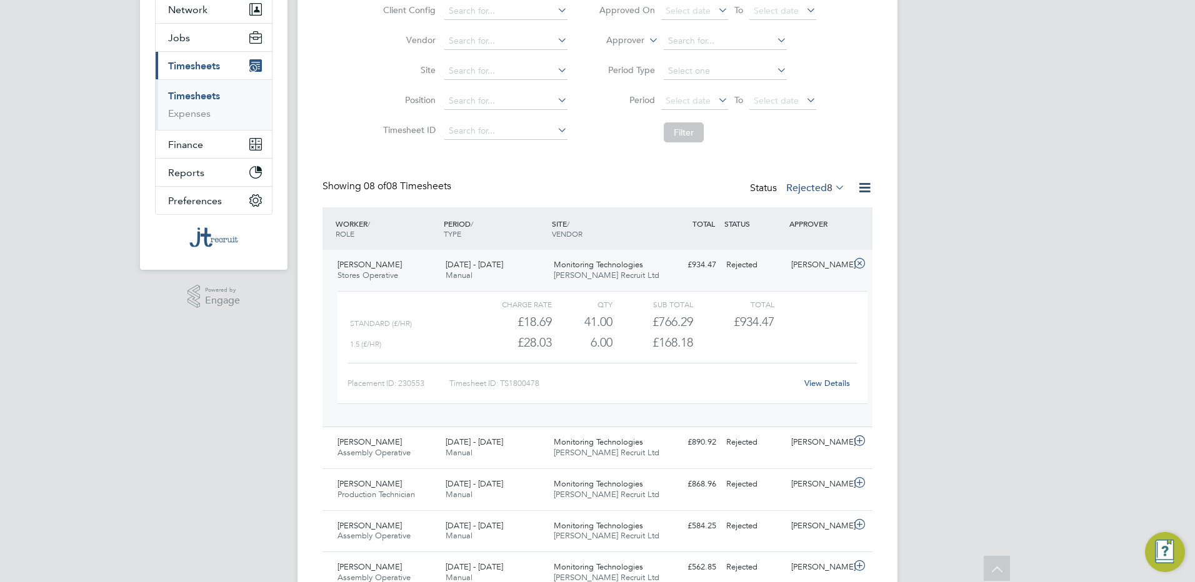
click at [819, 184] on label "Rejected 8" at bounding box center [815, 188] width 59 height 12
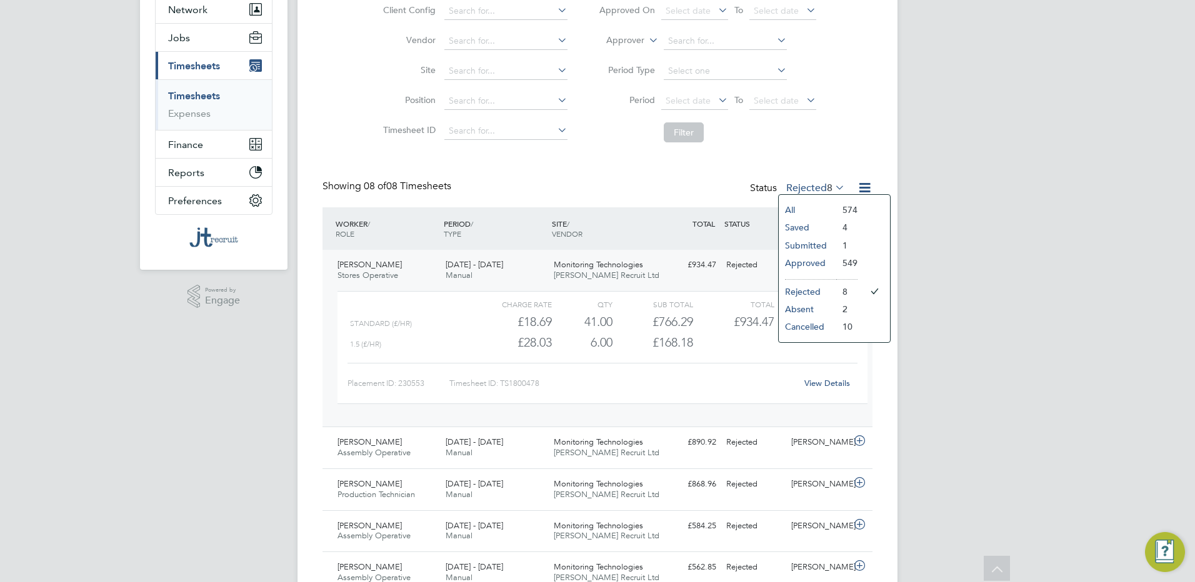
click at [802, 209] on li "All" at bounding box center [807, 209] width 57 height 17
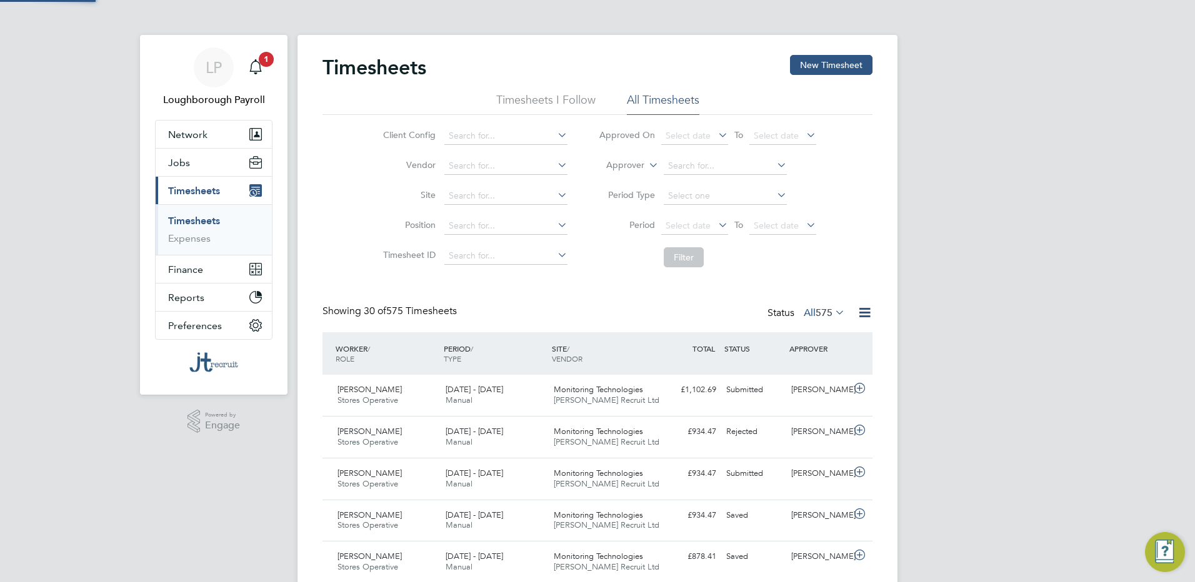
scroll to position [6, 6]
click at [817, 315] on span "575" at bounding box center [823, 313] width 17 height 12
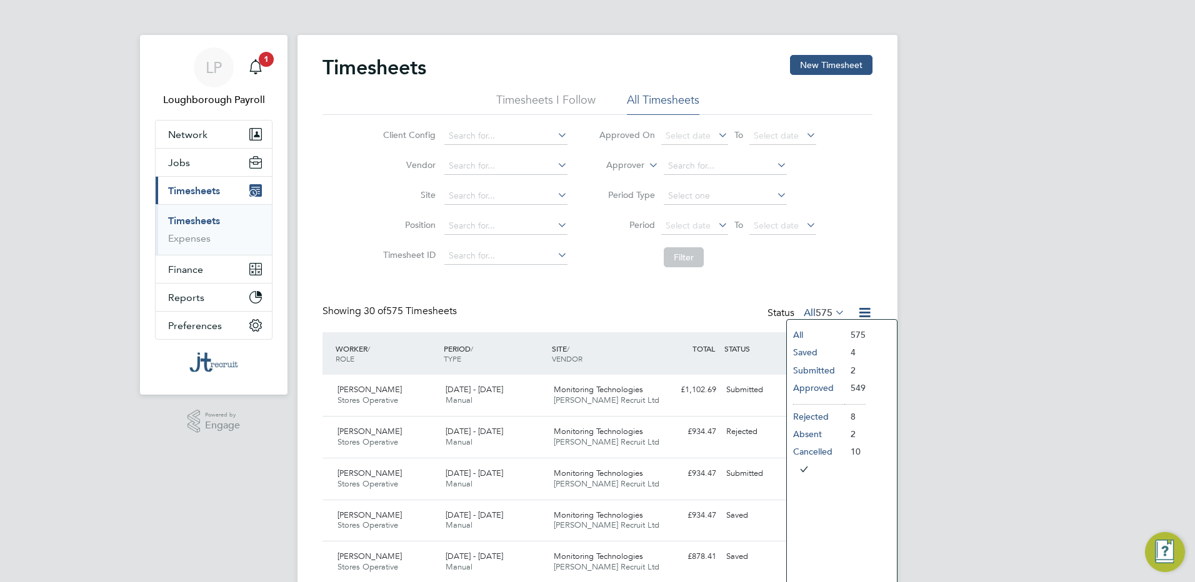
click at [818, 353] on li "Saved" at bounding box center [815, 352] width 57 height 17
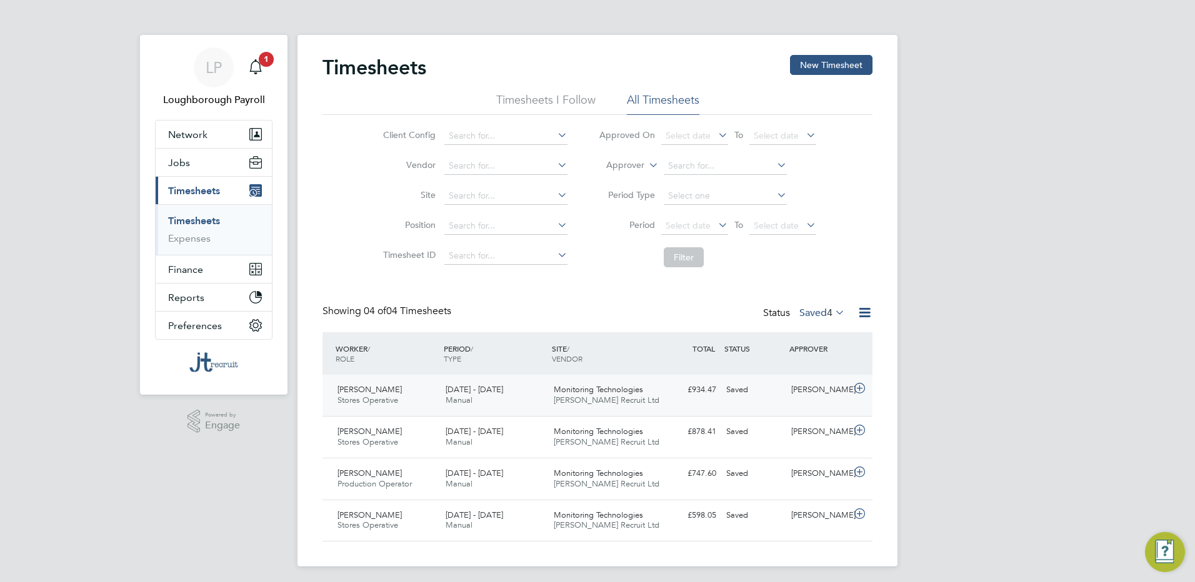
click at [577, 401] on span "[PERSON_NAME] Recruit Ltd" at bounding box center [607, 400] width 106 height 11
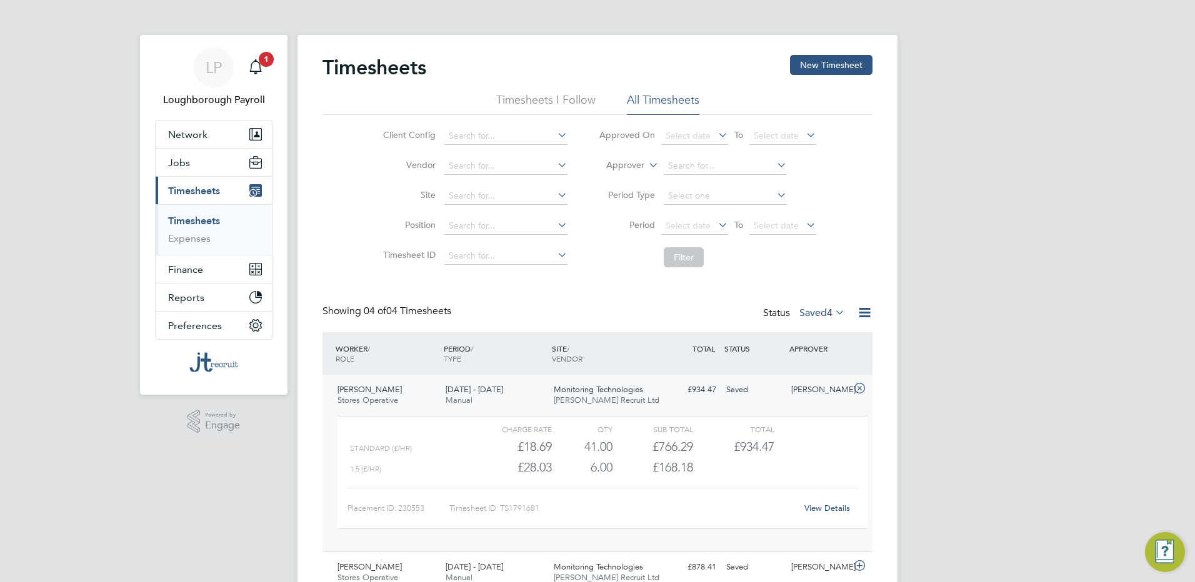
click at [831, 507] on link "View Details" at bounding box center [827, 508] width 46 height 11
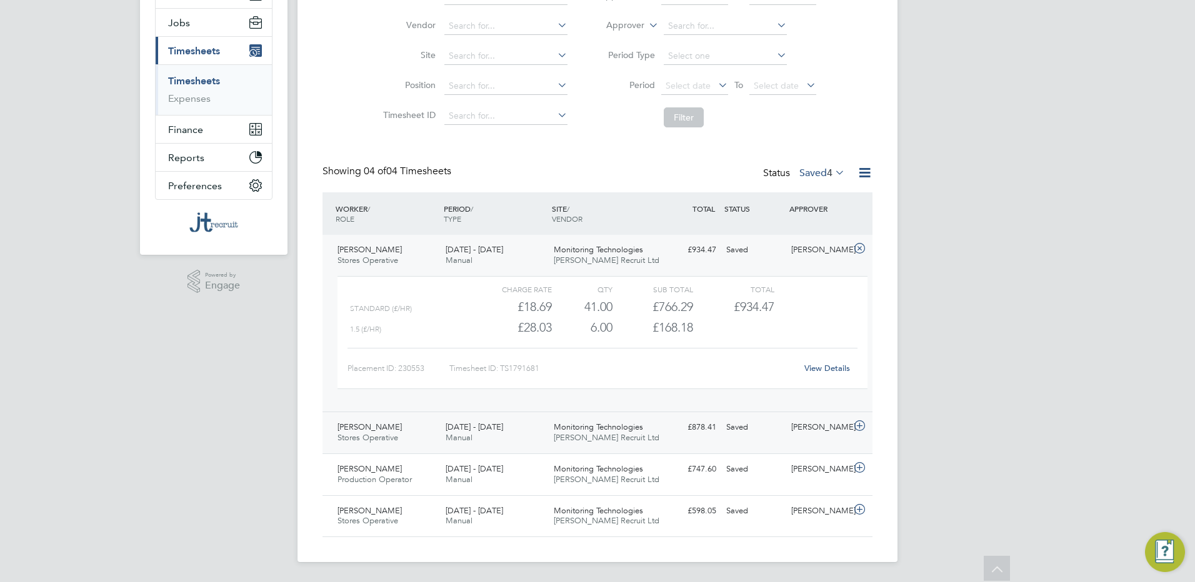
click at [732, 424] on div "Saved" at bounding box center [753, 427] width 65 height 21
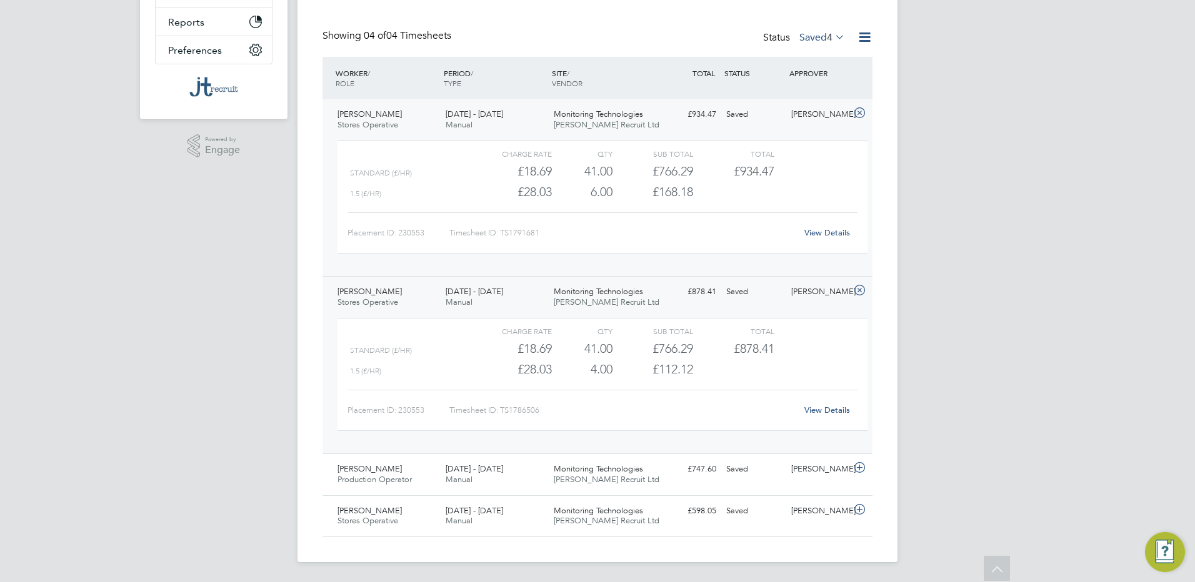
click at [813, 409] on link "View Details" at bounding box center [827, 410] width 46 height 11
click at [569, 472] on span "Monitoring Technologies" at bounding box center [598, 469] width 89 height 11
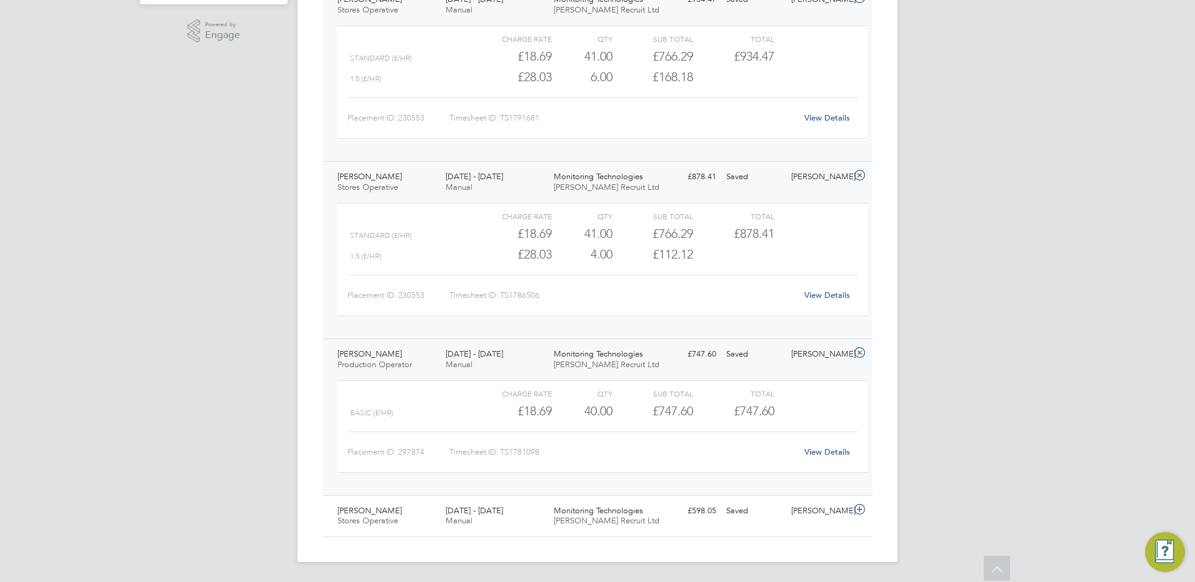
click at [819, 451] on link "View Details" at bounding box center [827, 452] width 46 height 11
click at [580, 512] on span "Monitoring Technologies" at bounding box center [598, 511] width 89 height 11
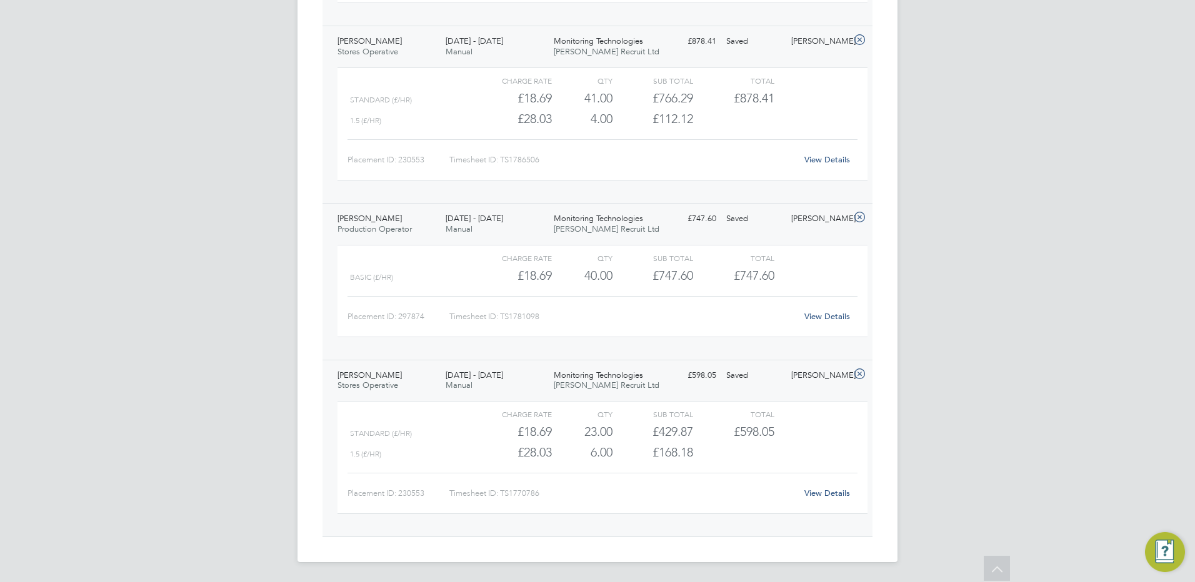
click at [831, 492] on link "View Details" at bounding box center [827, 493] width 46 height 11
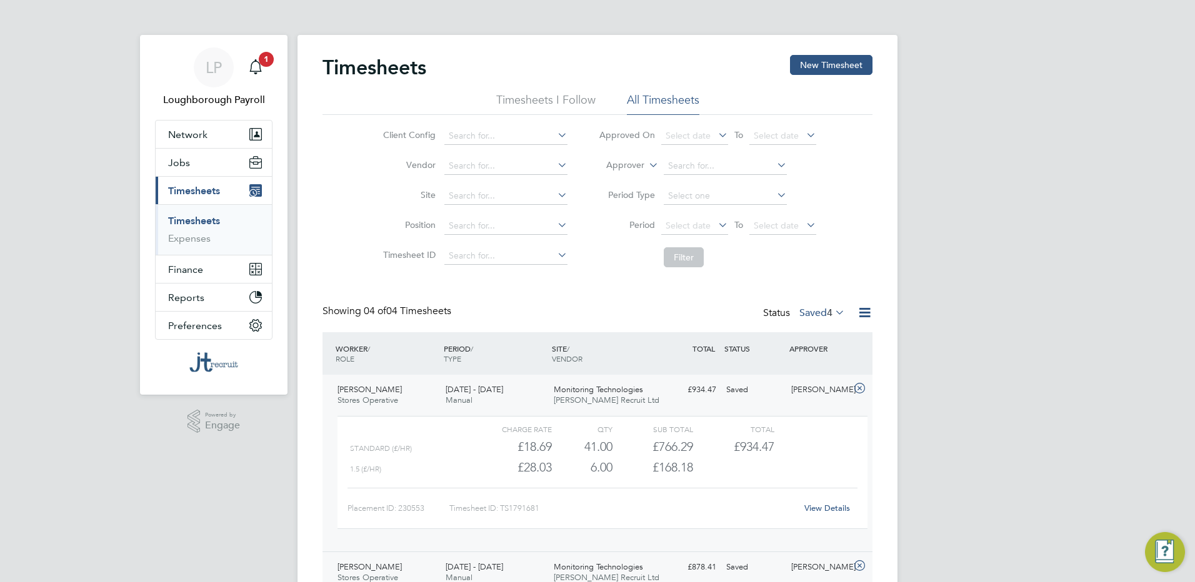
click at [805, 305] on div "Status Saved 4" at bounding box center [805, 313] width 84 height 17
click at [810, 313] on label "Saved 4" at bounding box center [822, 313] width 46 height 12
click at [819, 369] on li "Submitted" at bounding box center [813, 370] width 57 height 17
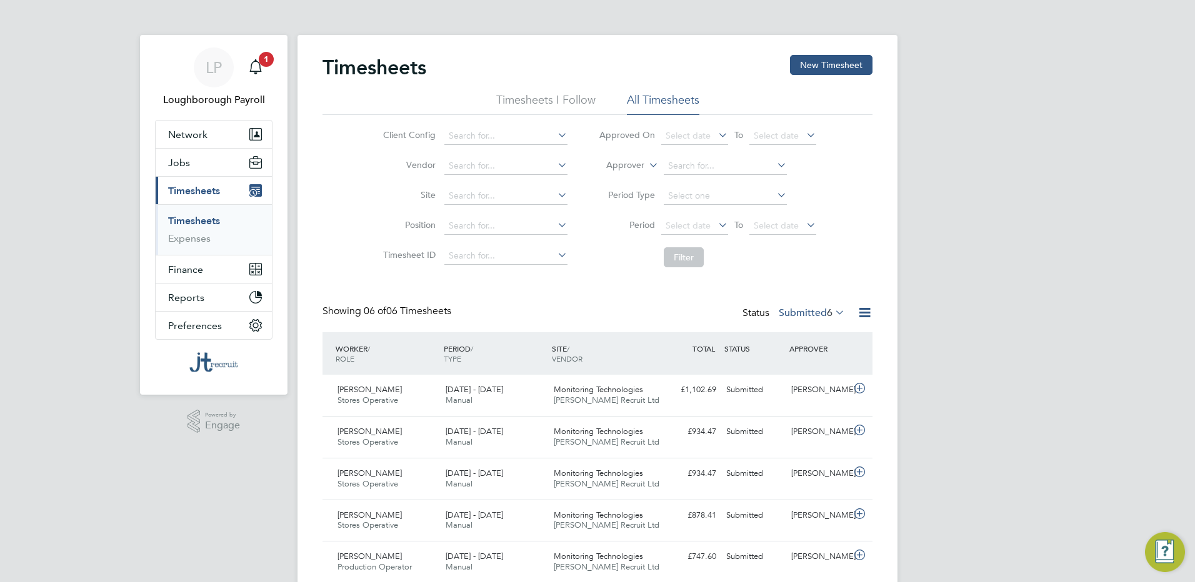
click at [793, 307] on label "Submitted 6" at bounding box center [812, 313] width 66 height 12
click at [782, 419] on li "Rejected" at bounding box center [802, 416] width 57 height 17
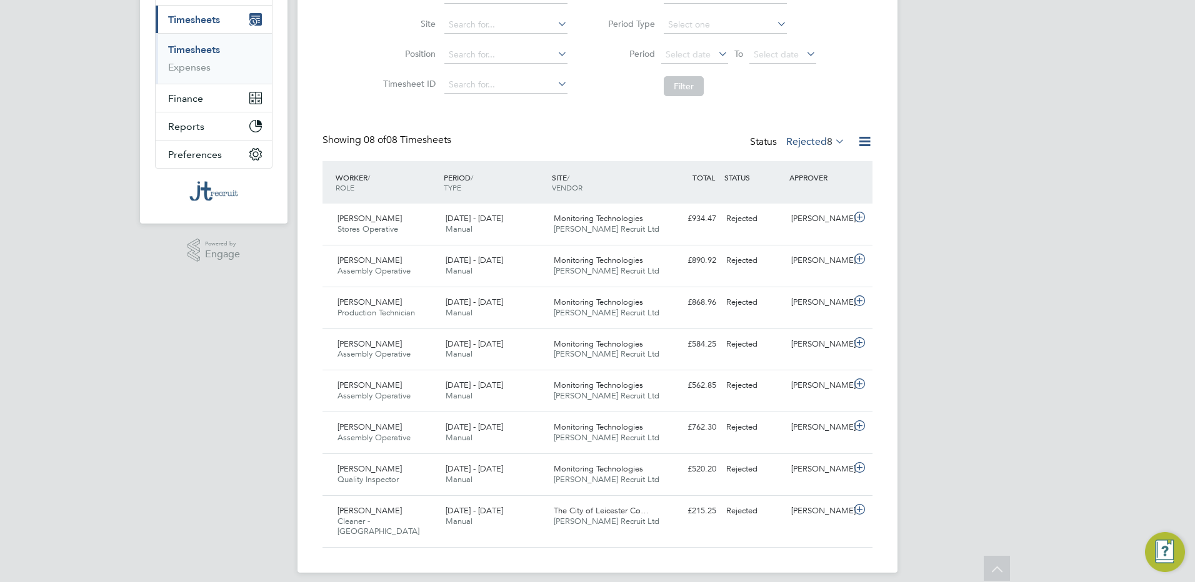
click at [814, 144] on label "Rejected 8" at bounding box center [815, 142] width 59 height 12
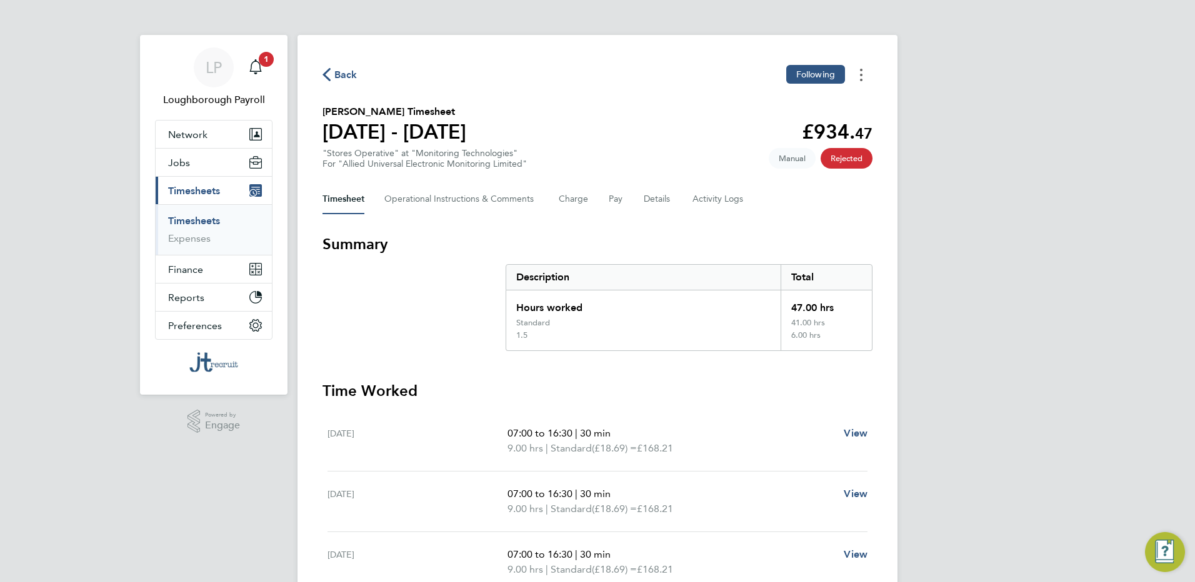
click at [859, 79] on button "Timesheets Menu" at bounding box center [861, 74] width 22 height 19
click at [850, 161] on span "Rejected" at bounding box center [846, 158] width 52 height 21
click at [203, 226] on link "Timesheets" at bounding box center [194, 221] width 52 height 12
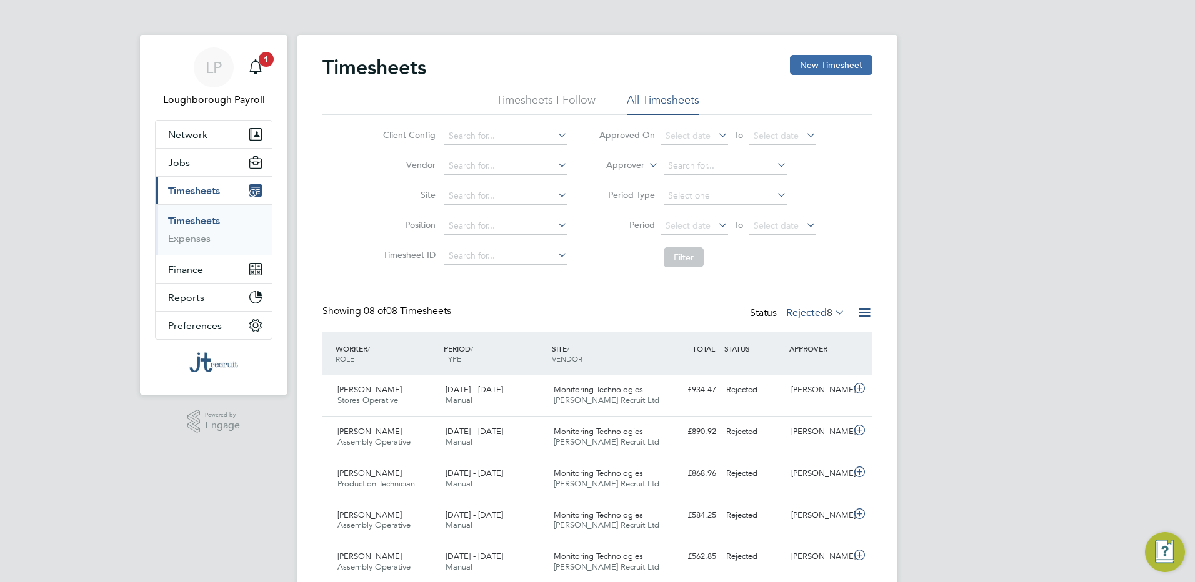
click at [798, 62] on button "New Timesheet" at bounding box center [831, 65] width 82 height 20
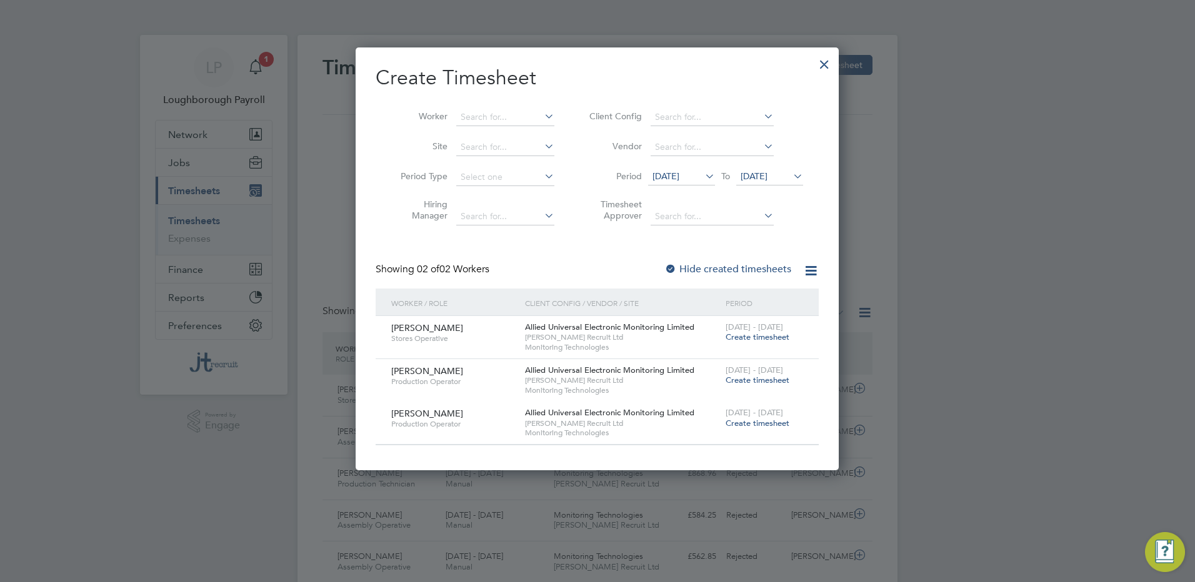
click at [752, 339] on span "Create timesheet" at bounding box center [757, 337] width 64 height 11
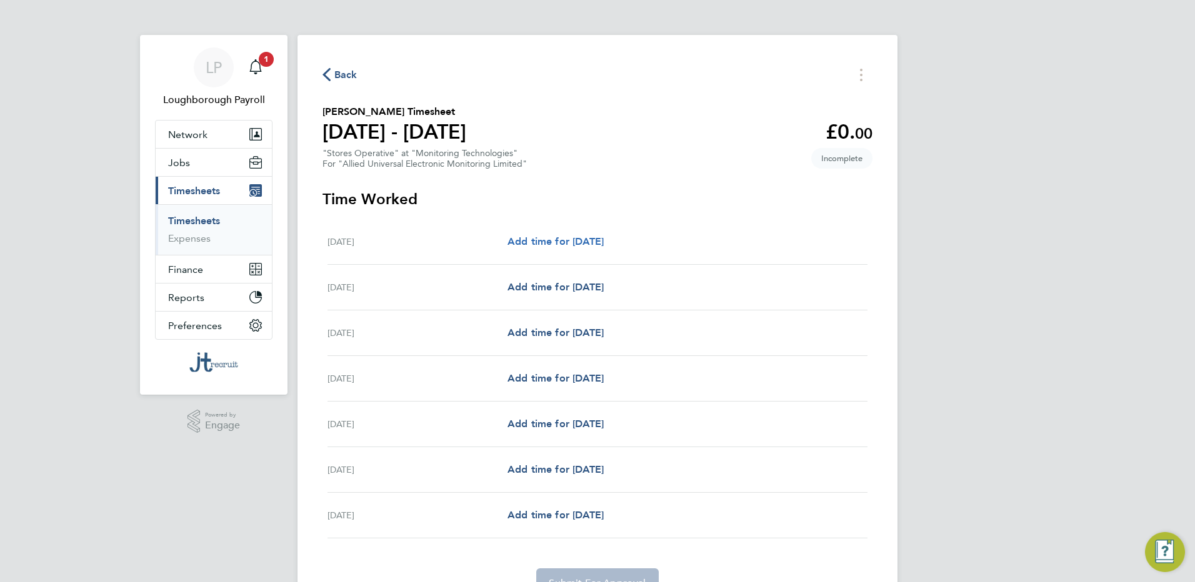
click at [548, 241] on span "Add time for [DATE]" at bounding box center [555, 242] width 96 height 12
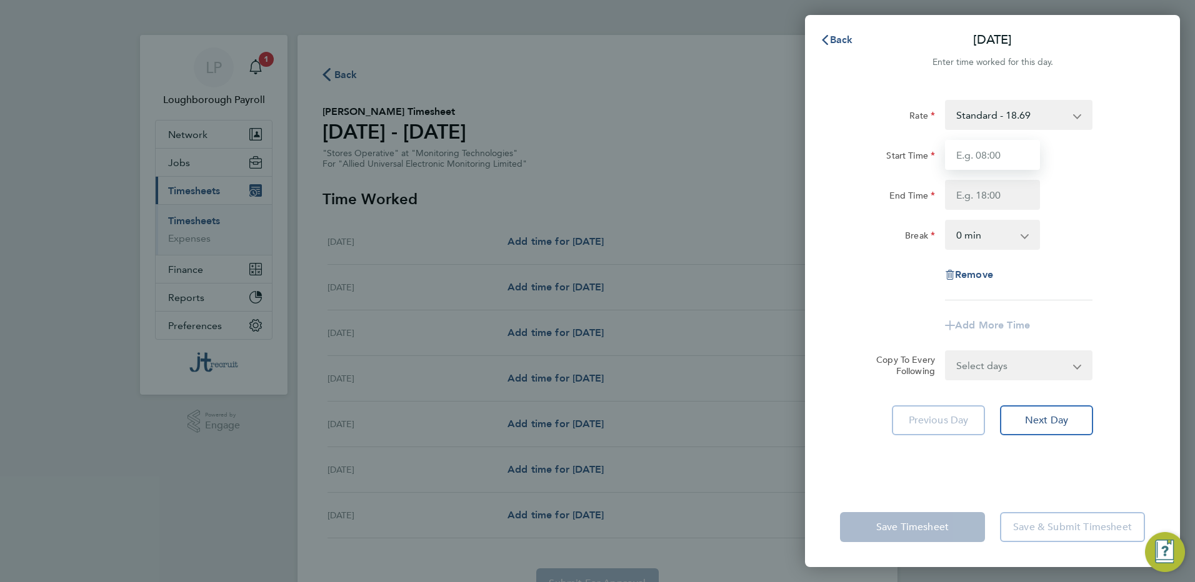
click at [954, 150] on input "Start Time" at bounding box center [992, 155] width 95 height 30
type input "07:00"
type input "16:30"
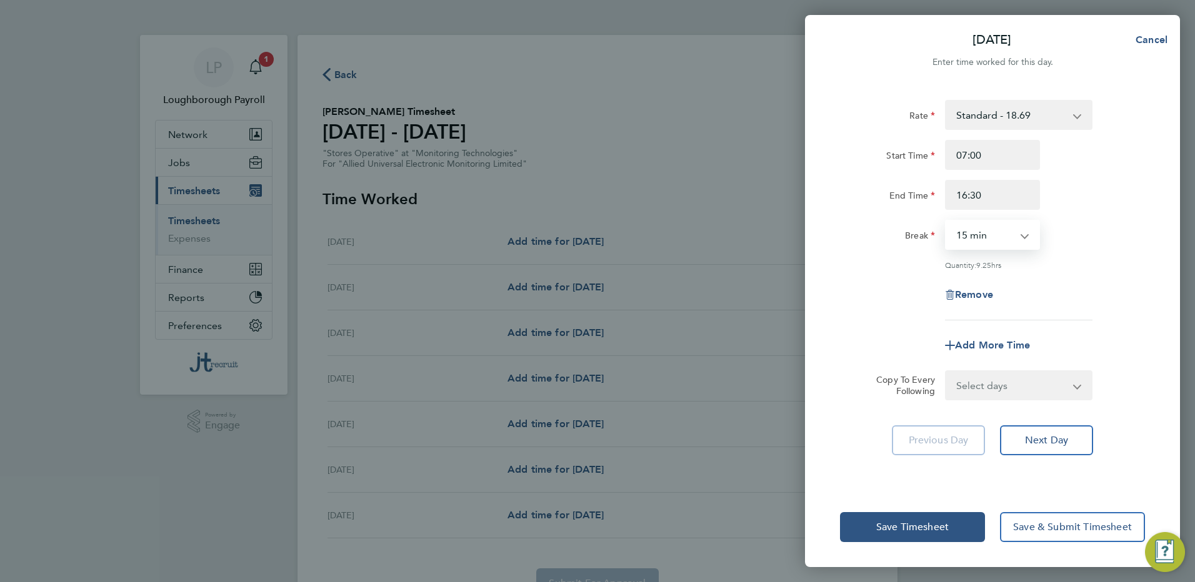
select select "30"
click at [1032, 372] on select "Select days Day Weekday (Mon-Fri) Weekend (Sat-Sun) [DATE] [DATE] [DATE] [DATE]…" at bounding box center [1011, 385] width 131 height 27
select select "WEEKDAY"
click at [946, 372] on select "Select days Day Weekday (Mon-Fri) Weekend (Sat-Sun) [DATE] [DATE] [DATE] [DATE]…" at bounding box center [1011, 385] width 131 height 27
select select "[DATE]"
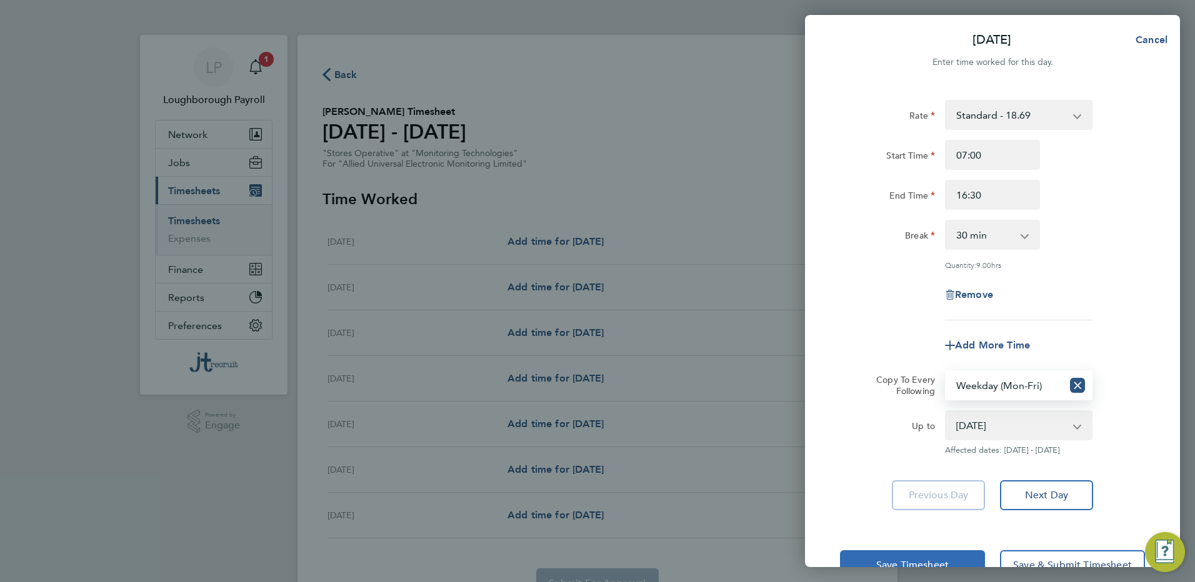
click at [919, 554] on button "Save Timesheet" at bounding box center [912, 566] width 145 height 30
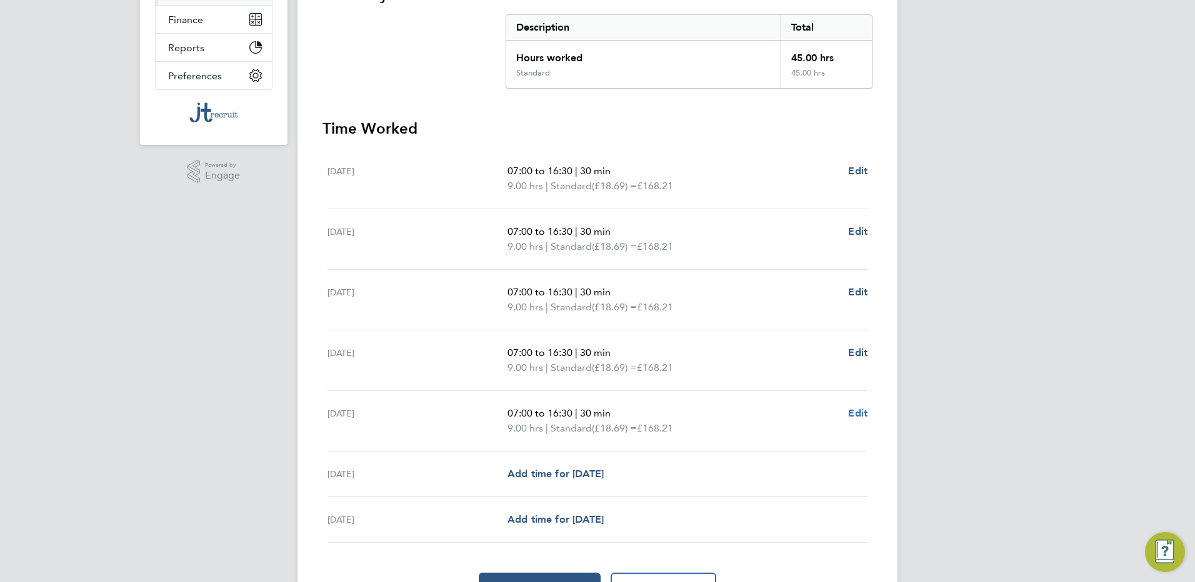
click at [864, 410] on span "Edit" at bounding box center [857, 413] width 19 height 12
select select "30"
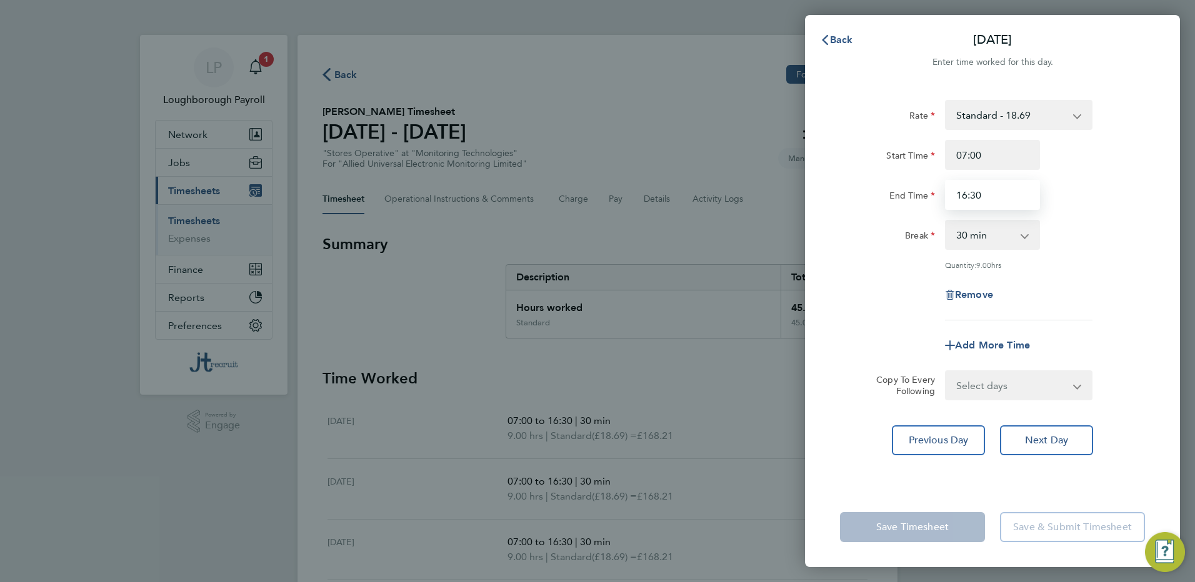
drag, startPoint x: 994, startPoint y: 194, endPoint x: 911, endPoint y: 214, distance: 85.5
click at [911, 214] on div "Rate Standard - 18.69 1.5 - 28.03 2 - 37.38 Start Time 07:00 End Time 16:30 Bre…" at bounding box center [992, 210] width 305 height 221
type input "12:00"
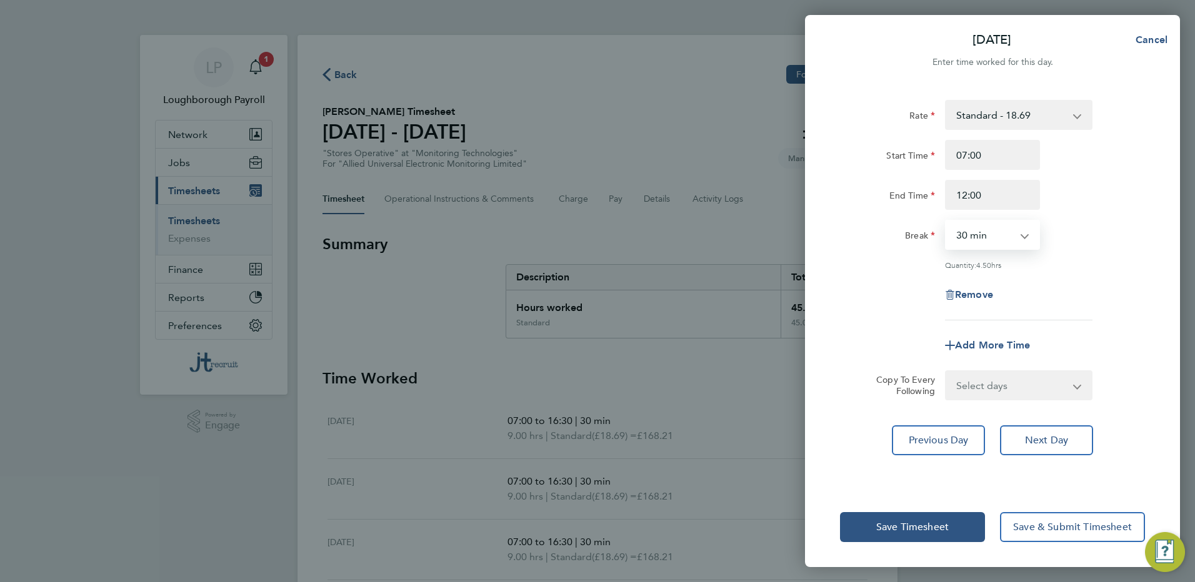
click at [967, 239] on select "0 min 15 min 30 min 45 min 60 min 75 min 90 min" at bounding box center [984, 234] width 77 height 27
select select "0"
click at [946, 221] on select "0 min 15 min 30 min 45 min 60 min 75 min 90 min" at bounding box center [984, 234] width 77 height 27
click at [924, 529] on span "Save Timesheet" at bounding box center [912, 527] width 72 height 12
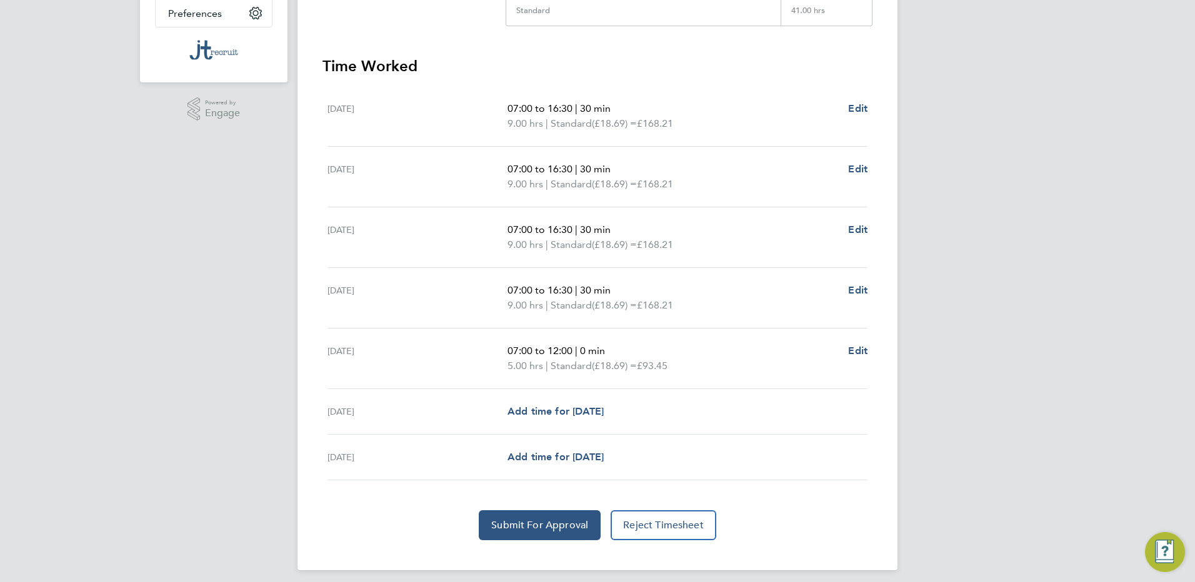
click at [727, 431] on div "[DATE] Add time for [DATE] Add time for [DATE]" at bounding box center [597, 412] width 540 height 46
click at [573, 409] on span "Add time for [DATE]" at bounding box center [555, 412] width 96 height 12
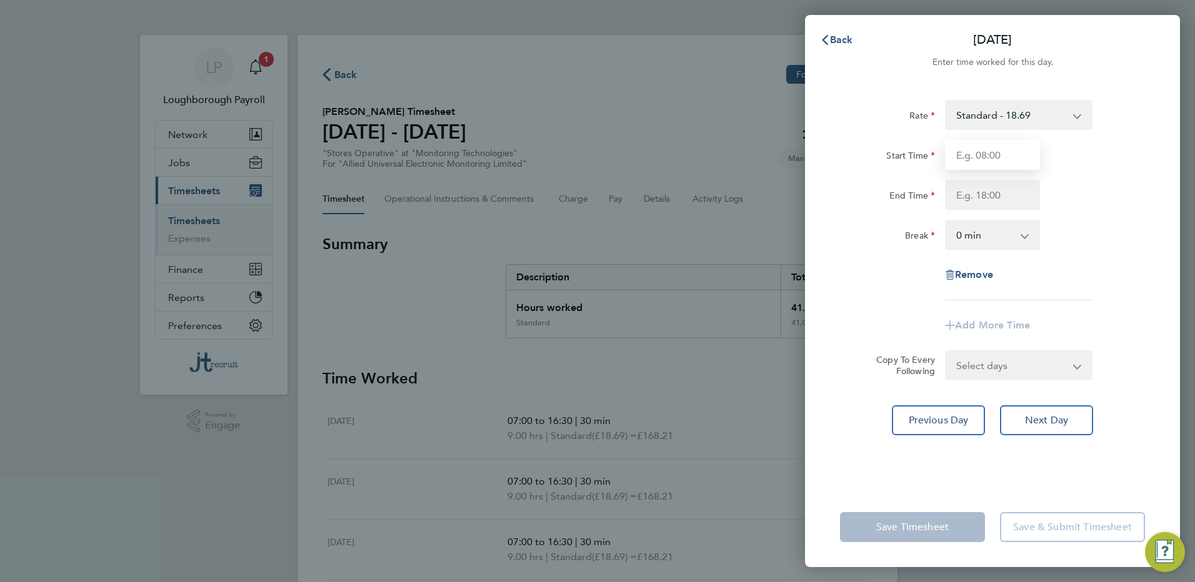
click at [998, 157] on input "Start Time" at bounding box center [992, 155] width 95 height 30
click at [1019, 102] on select "Standard - 18.69 1.5 - 28.03 2 - 37.38" at bounding box center [1011, 114] width 130 height 27
click at [987, 159] on input "Start Time" at bounding box center [992, 155] width 95 height 30
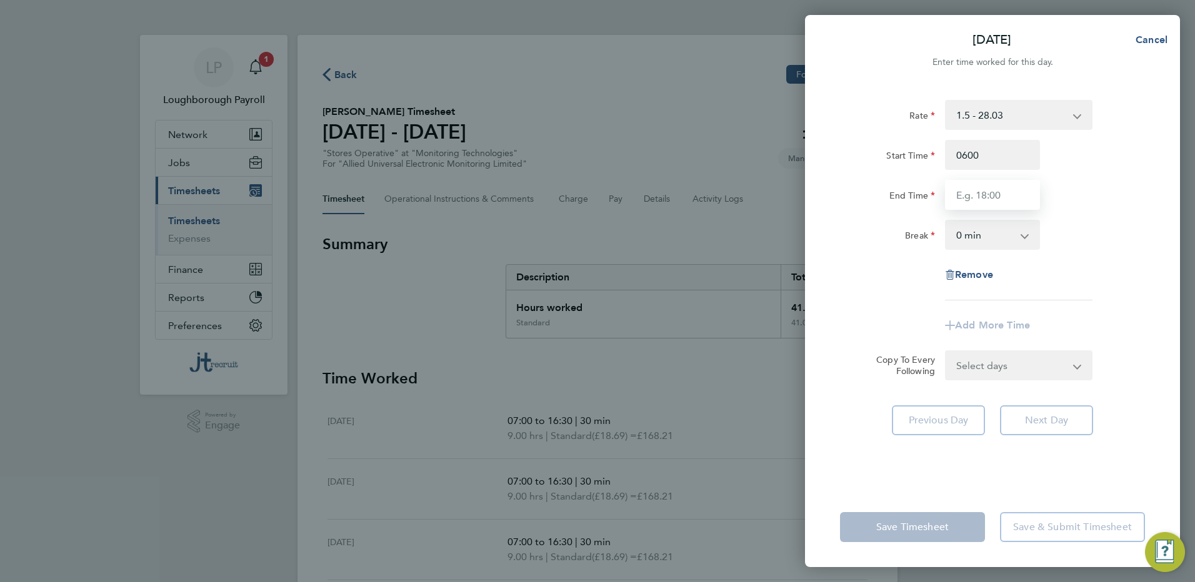
type input "06:00"
type input "10:00"
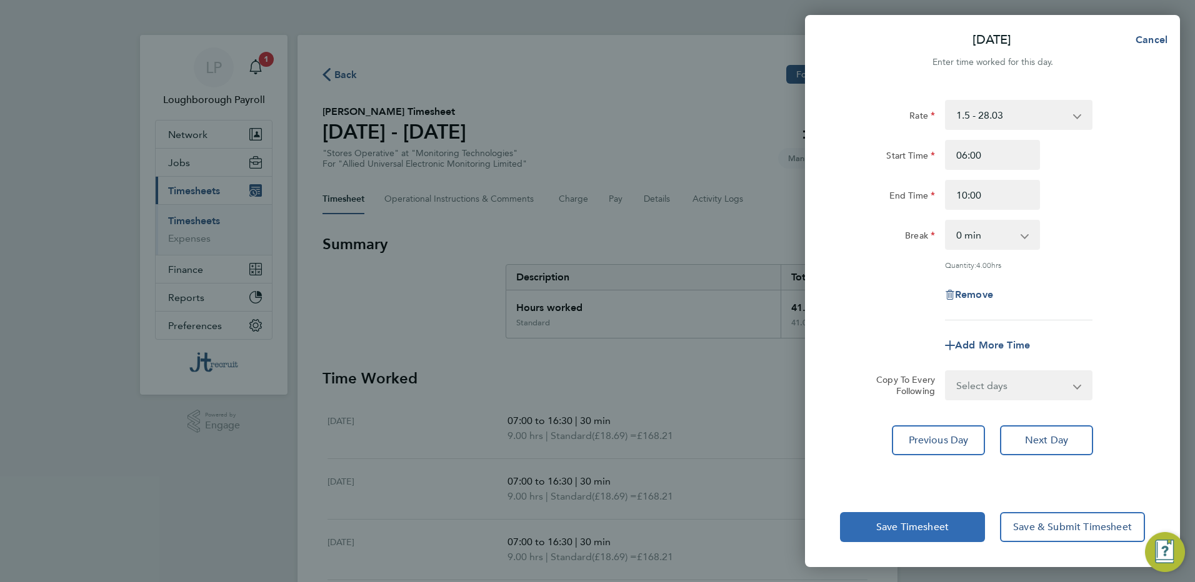
click at [927, 519] on button "Save Timesheet" at bounding box center [912, 527] width 145 height 30
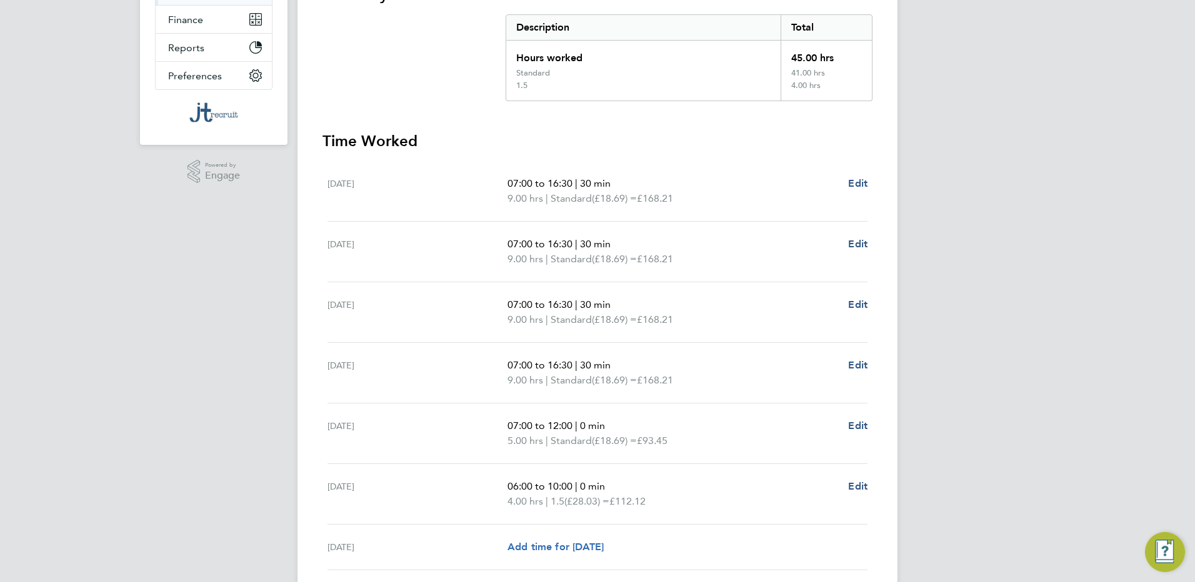
click at [555, 552] on span "Add time for [DATE]" at bounding box center [555, 547] width 96 height 12
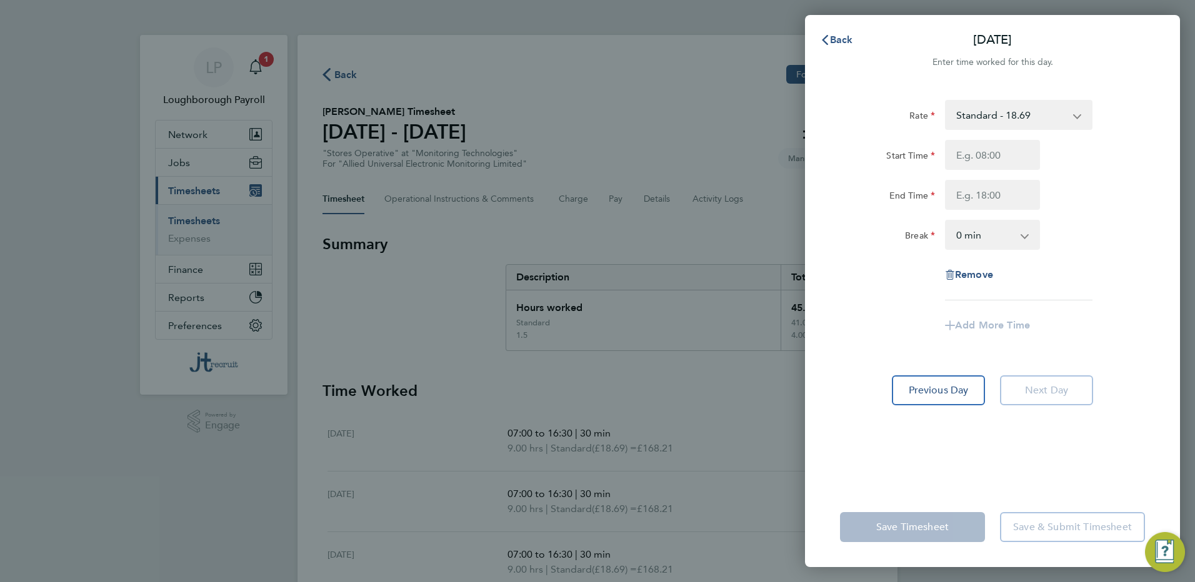
click at [974, 121] on select "Standard - 18.69 1.5 - 28.03 2 - 37.38" at bounding box center [1011, 114] width 130 height 27
click at [981, 161] on input "Start Time" at bounding box center [992, 155] width 95 height 30
type input "06:00"
type input "12:00"
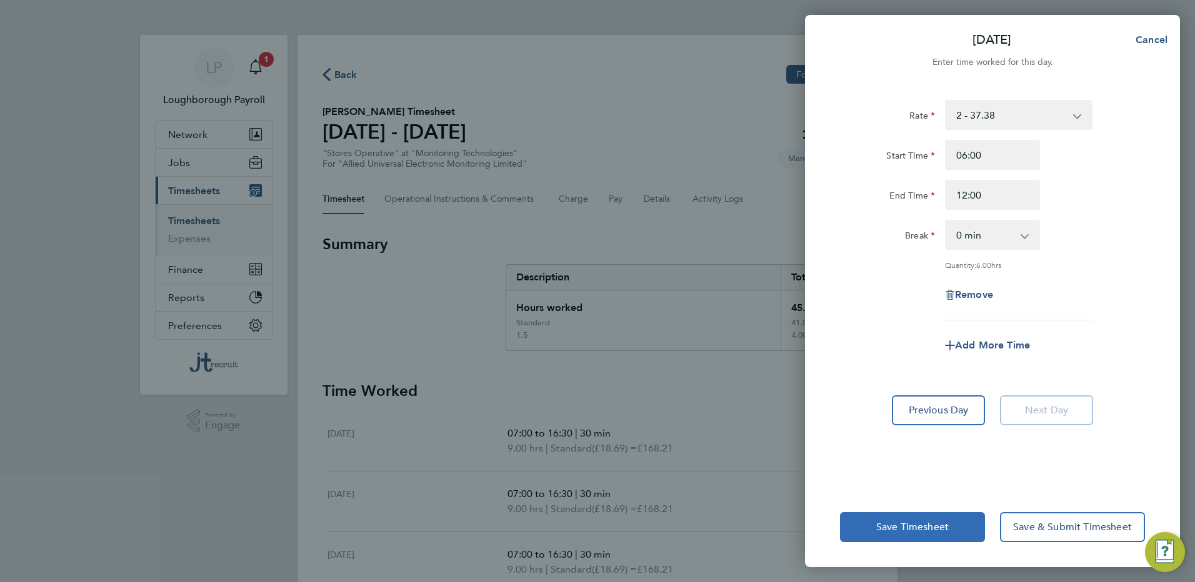
click at [880, 519] on button "Save Timesheet" at bounding box center [912, 527] width 145 height 30
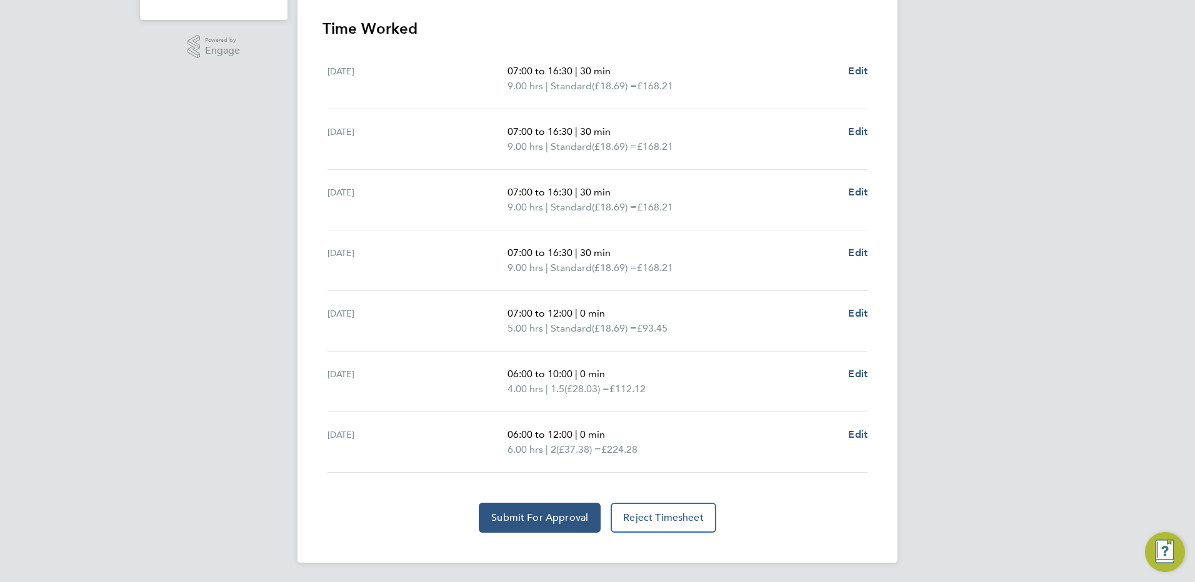
scroll to position [376, 0]
click at [522, 512] on span "Submit For Approval" at bounding box center [539, 517] width 97 height 12
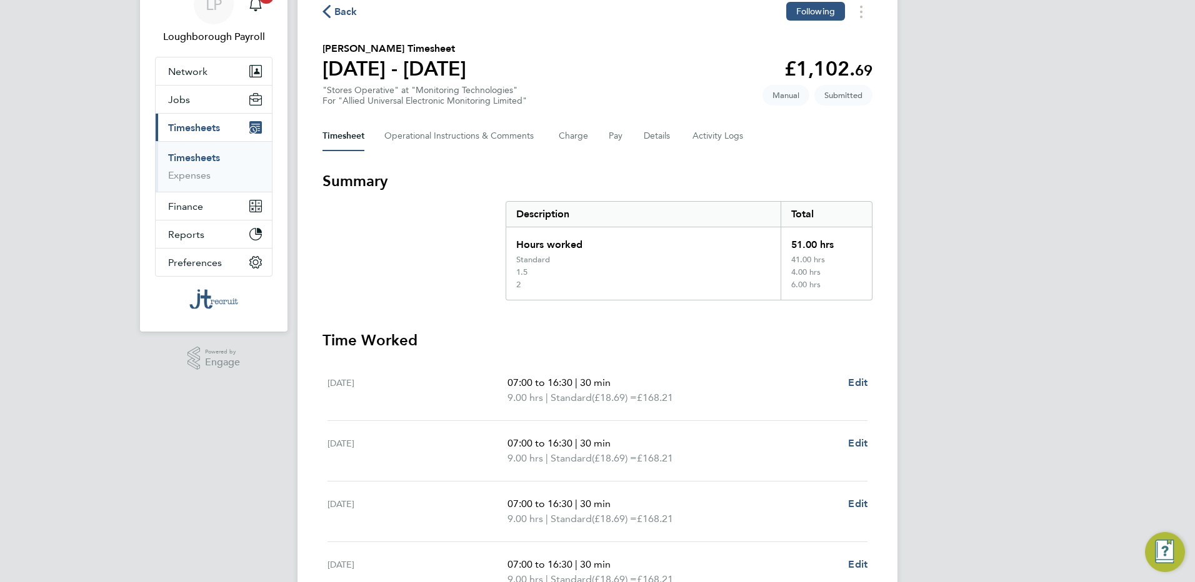
scroll to position [0, 0]
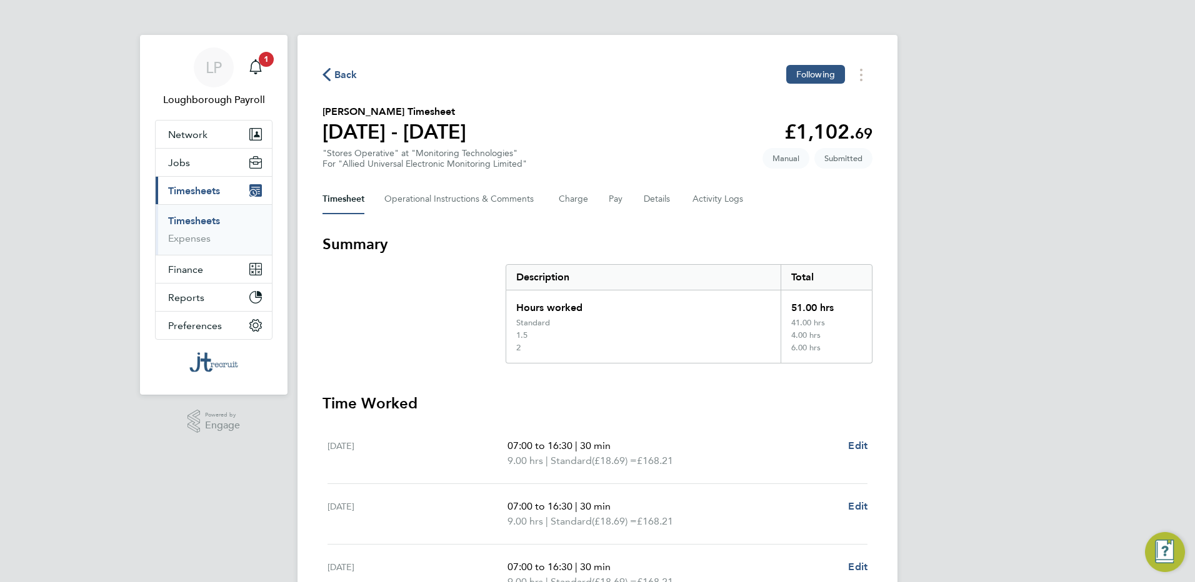
click at [349, 74] on span "Back" at bounding box center [345, 74] width 23 height 15
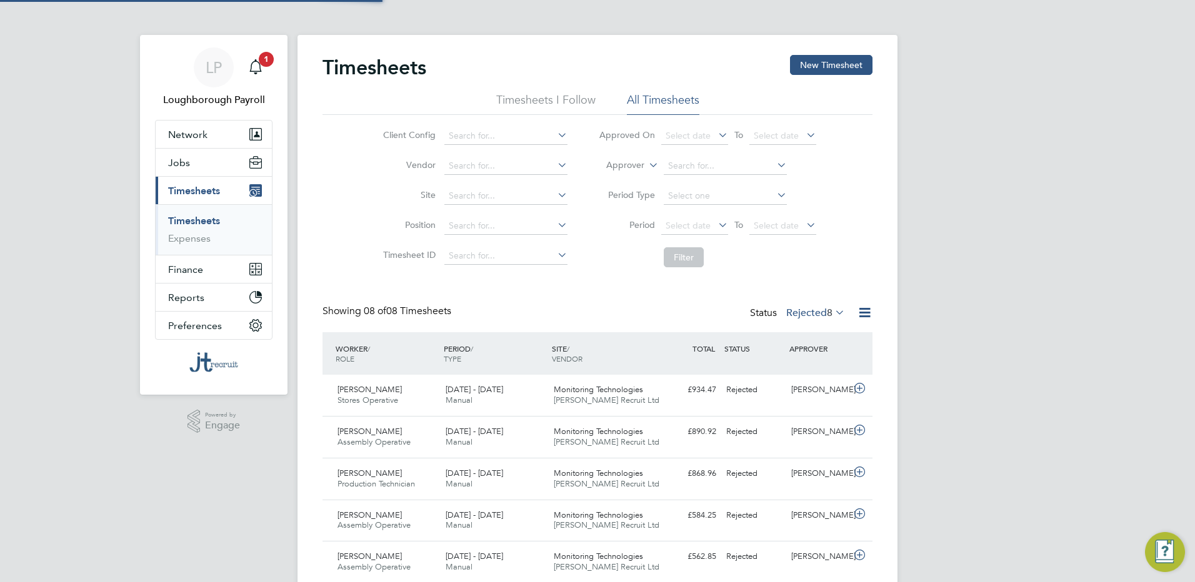
scroll to position [32, 109]
